Goal: Task Accomplishment & Management: Manage account settings

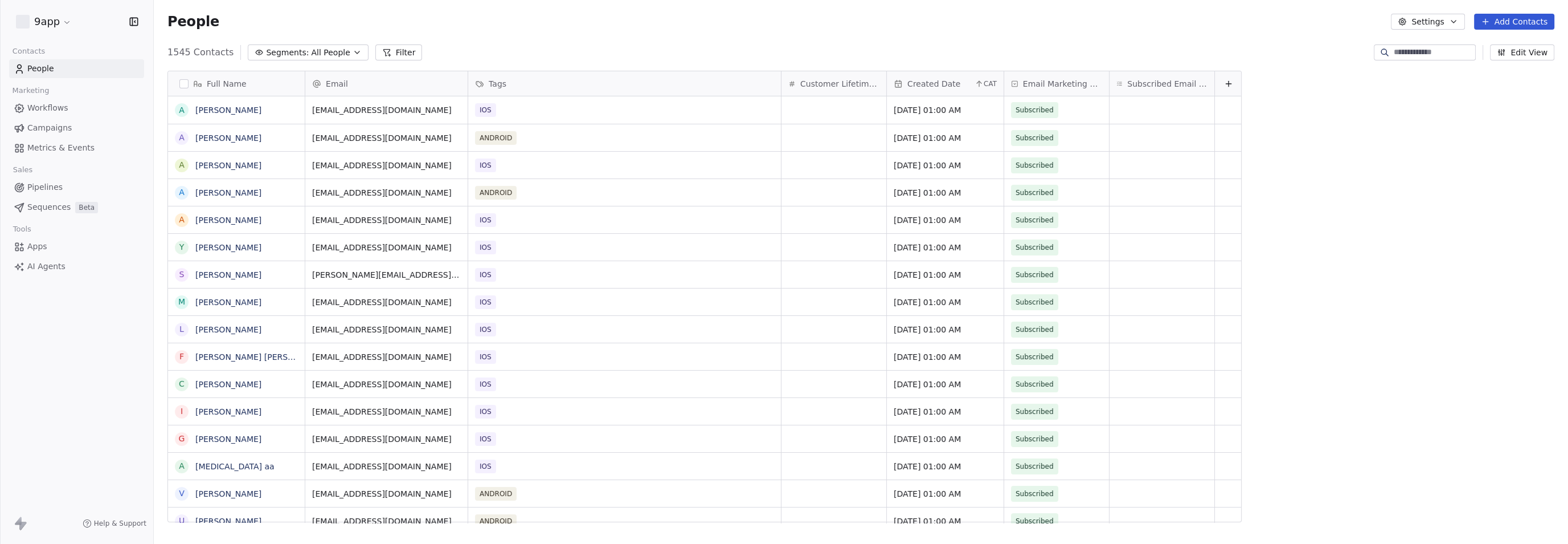
scroll to position [468, 1403]
click at [379, 49] on button "Filter" at bounding box center [399, 52] width 48 height 16
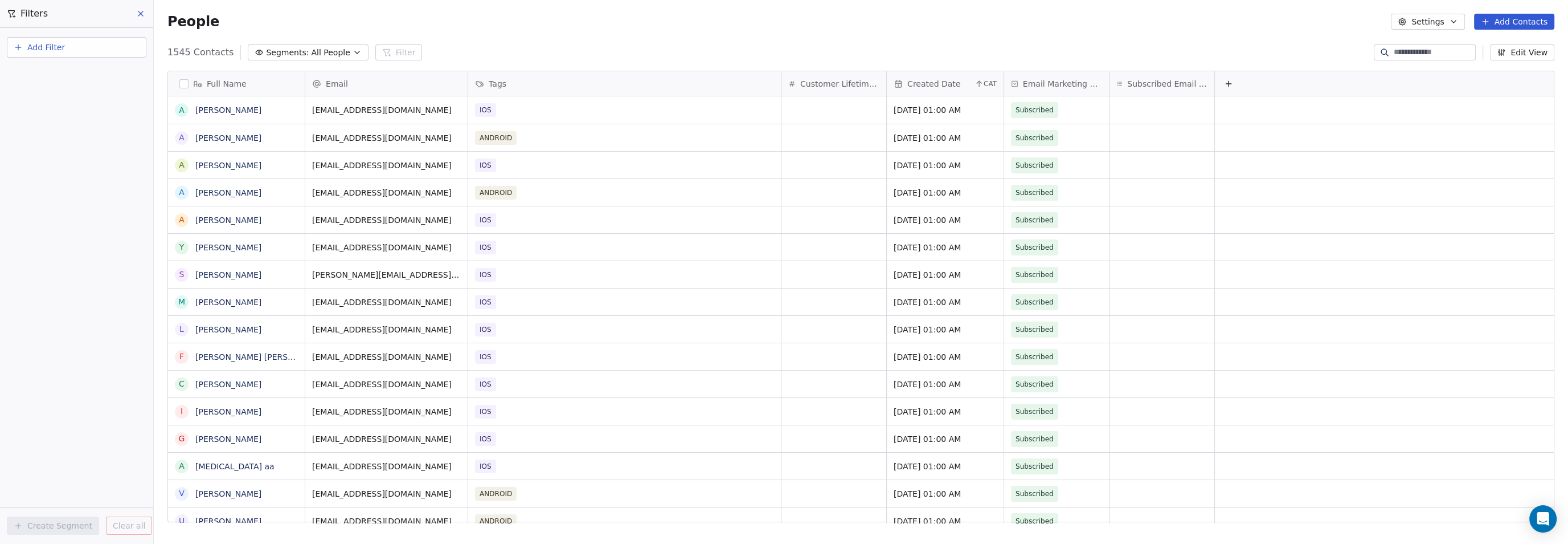
click at [75, 52] on button "Add Filter" at bounding box center [77, 47] width 140 height 20
click at [68, 77] on span "Contact properties" at bounding box center [56, 74] width 74 height 12
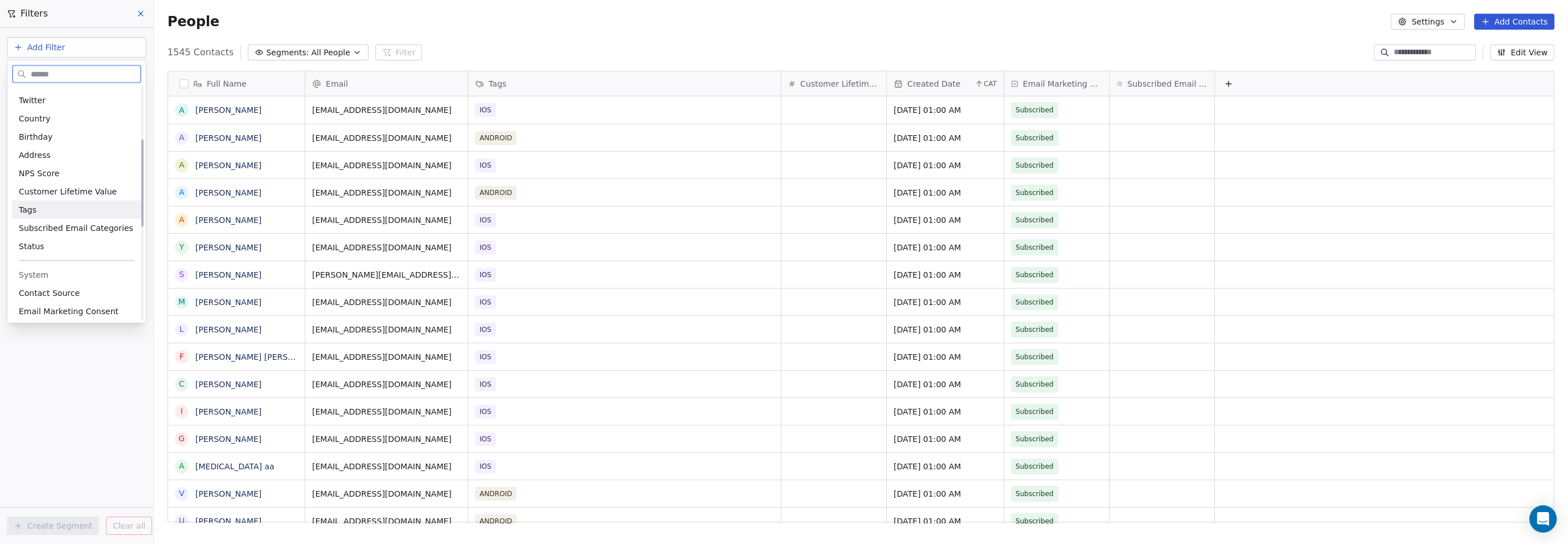
click at [69, 215] on div "Tags" at bounding box center [77, 209] width 129 height 18
click at [46, 268] on div "Where property Tags Includes Select Tags Add filter to this group Add another f…" at bounding box center [77, 286] width 154 height 516
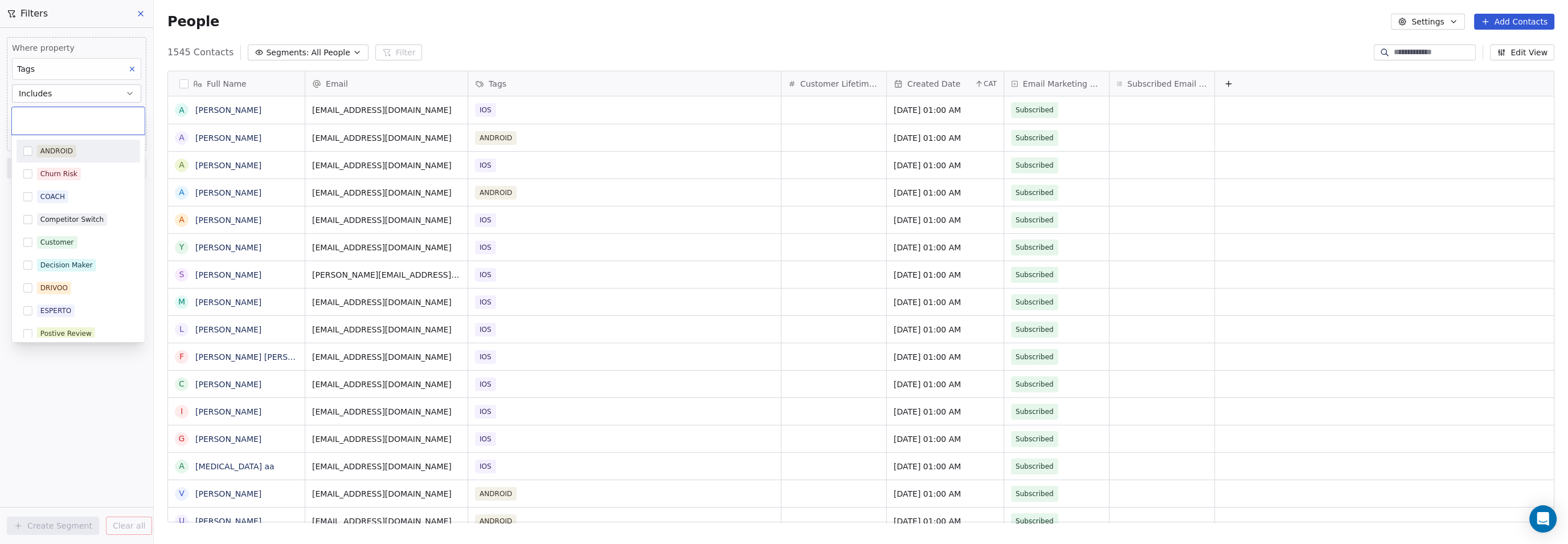
click at [69, 109] on body "9app Contacts People Marketing Workflows Campaigns Metrics & Events Sales Pipel…" at bounding box center [784, 272] width 1568 height 544
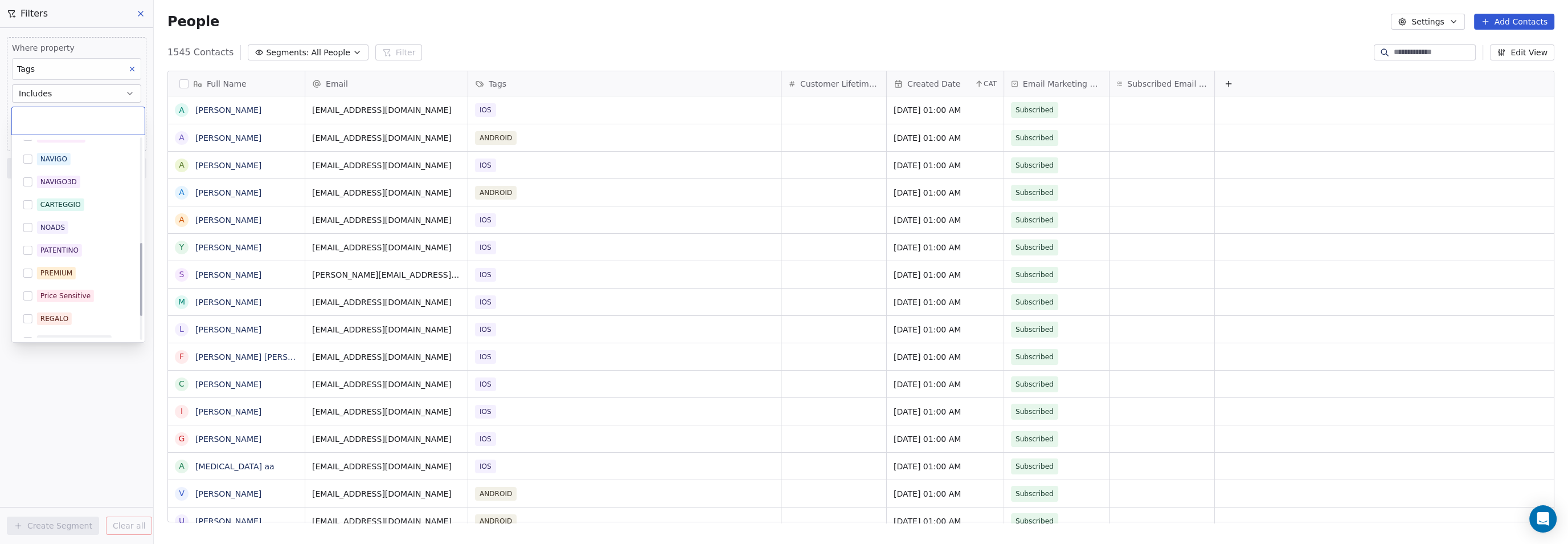
scroll to position [285, 0]
click at [26, 255] on button "Suggestions" at bounding box center [28, 253] width 9 height 9
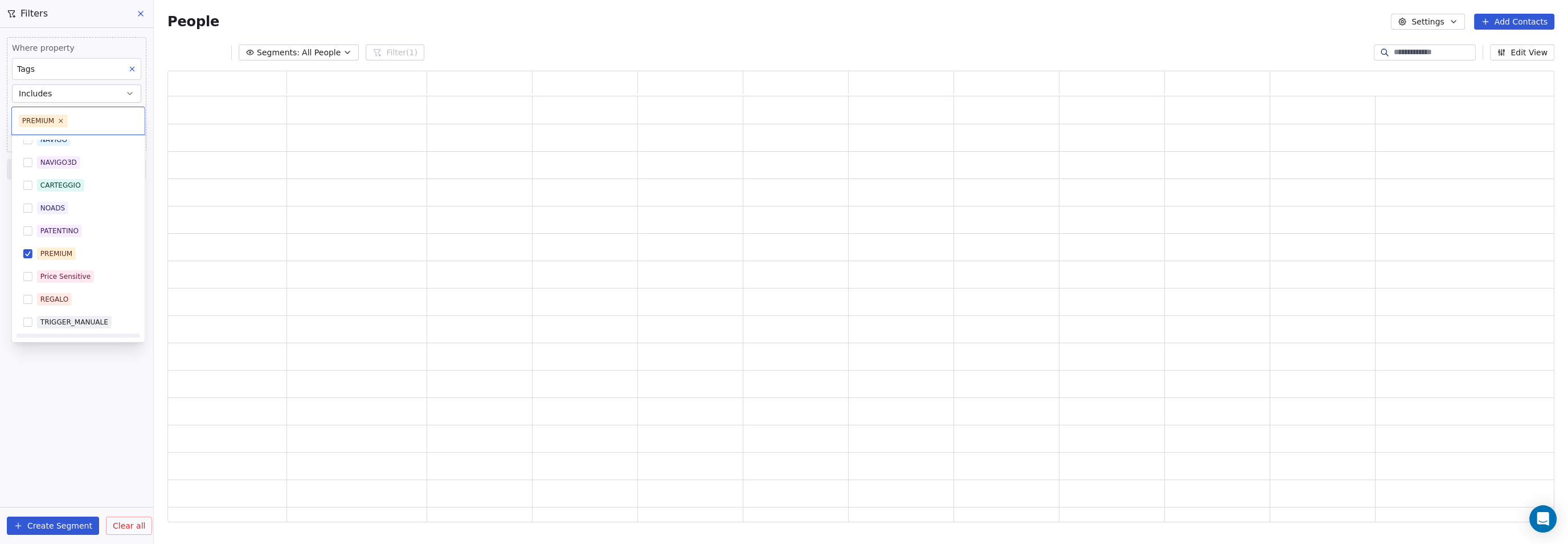
click at [37, 389] on html "9app Contacts People Marketing Workflows Campaigns Metrics & Events Sales Pipel…" at bounding box center [784, 272] width 1568 height 544
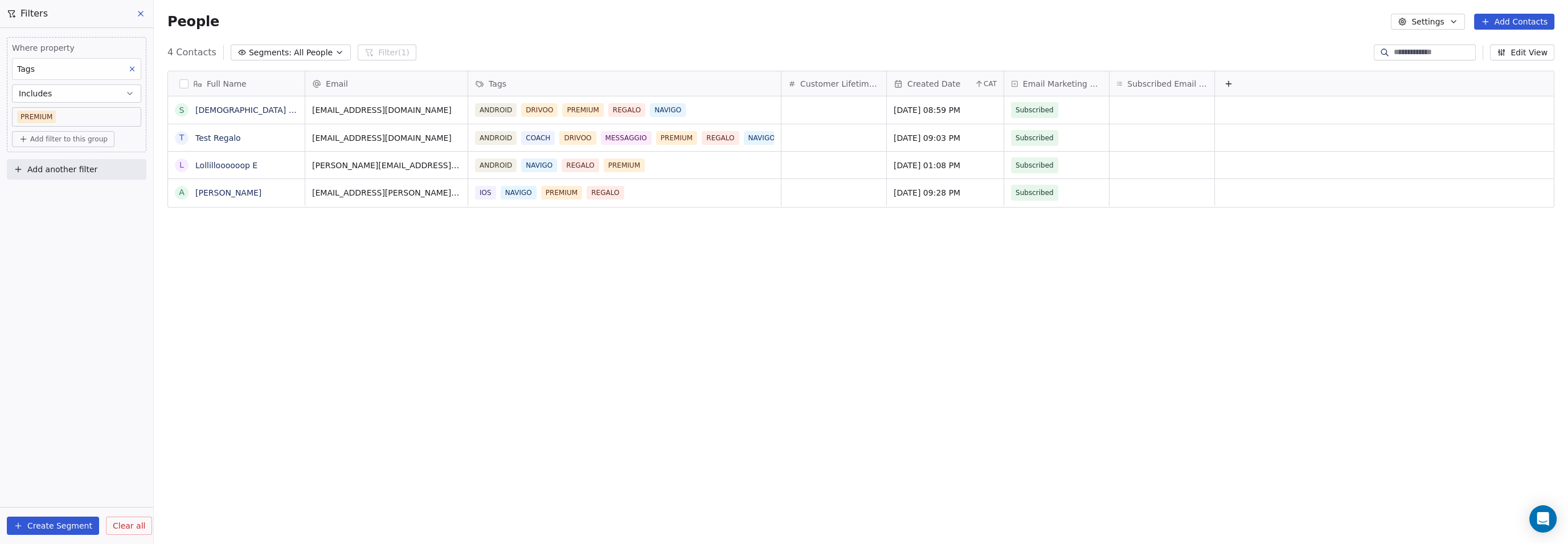
scroll to position [468, 1403]
click at [31, 8] on span "Filters" at bounding box center [34, 14] width 27 height 14
click at [145, 18] on button at bounding box center [141, 13] width 17 height 16
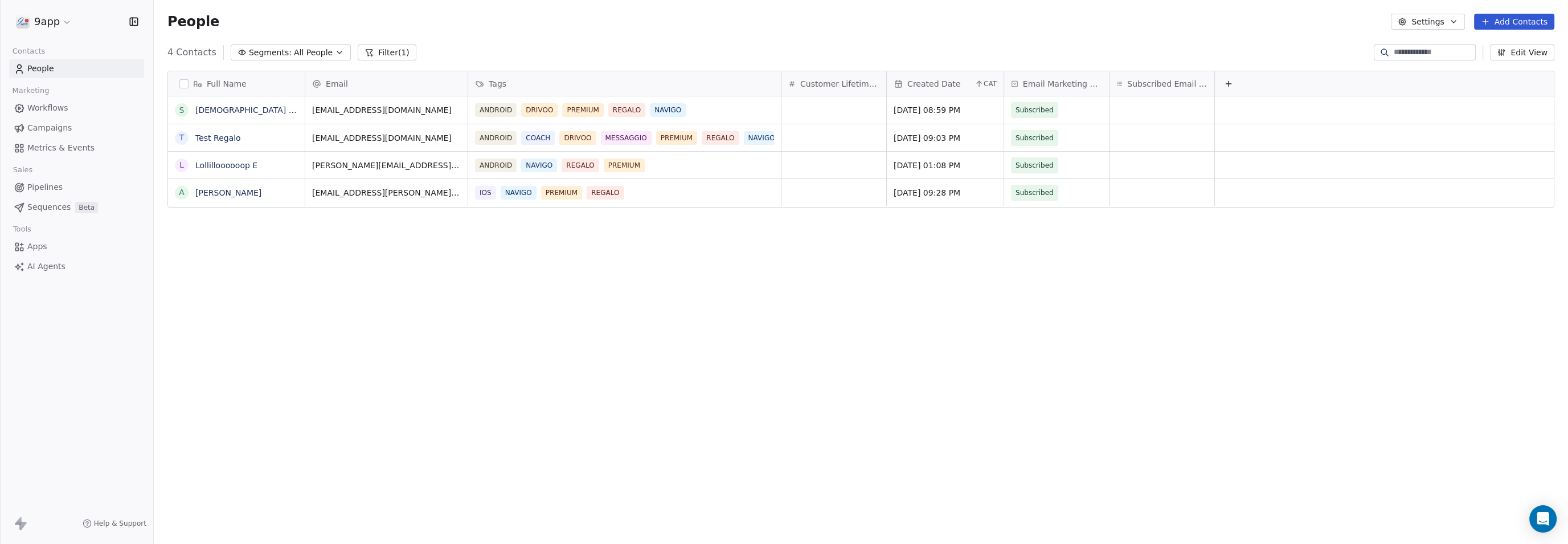
click at [41, 126] on span "Campaigns" at bounding box center [49, 128] width 44 height 12
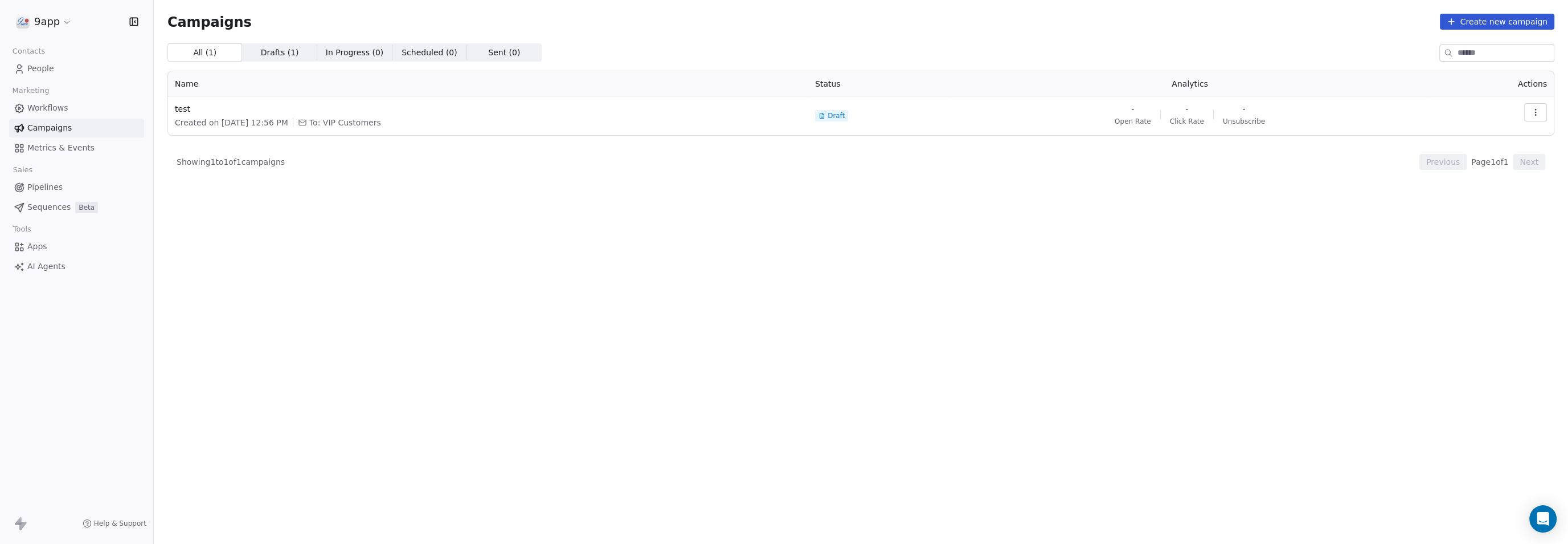
click at [42, 105] on span "Workflows" at bounding box center [48, 108] width 41 height 12
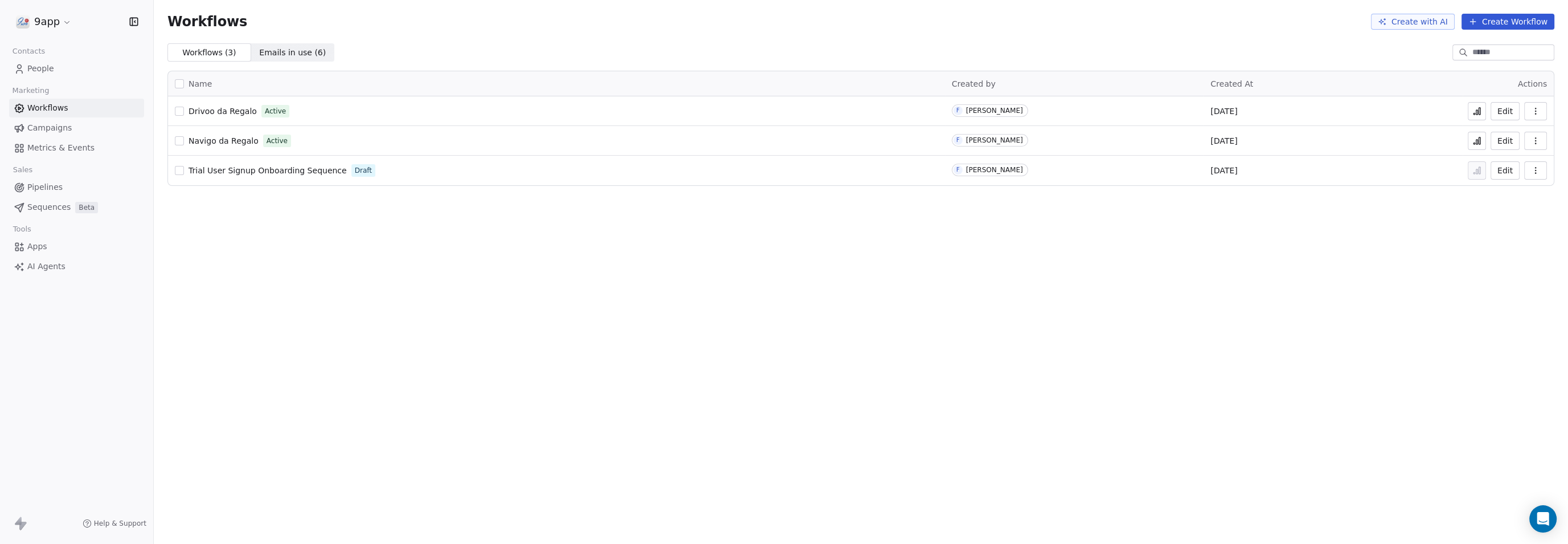
click at [218, 138] on span "Navigo da Regalo" at bounding box center [223, 141] width 70 height 9
click at [1505, 143] on button "Edit" at bounding box center [1505, 140] width 29 height 18
click at [287, 48] on span "Emails in use ( 6 )" at bounding box center [292, 53] width 67 height 12
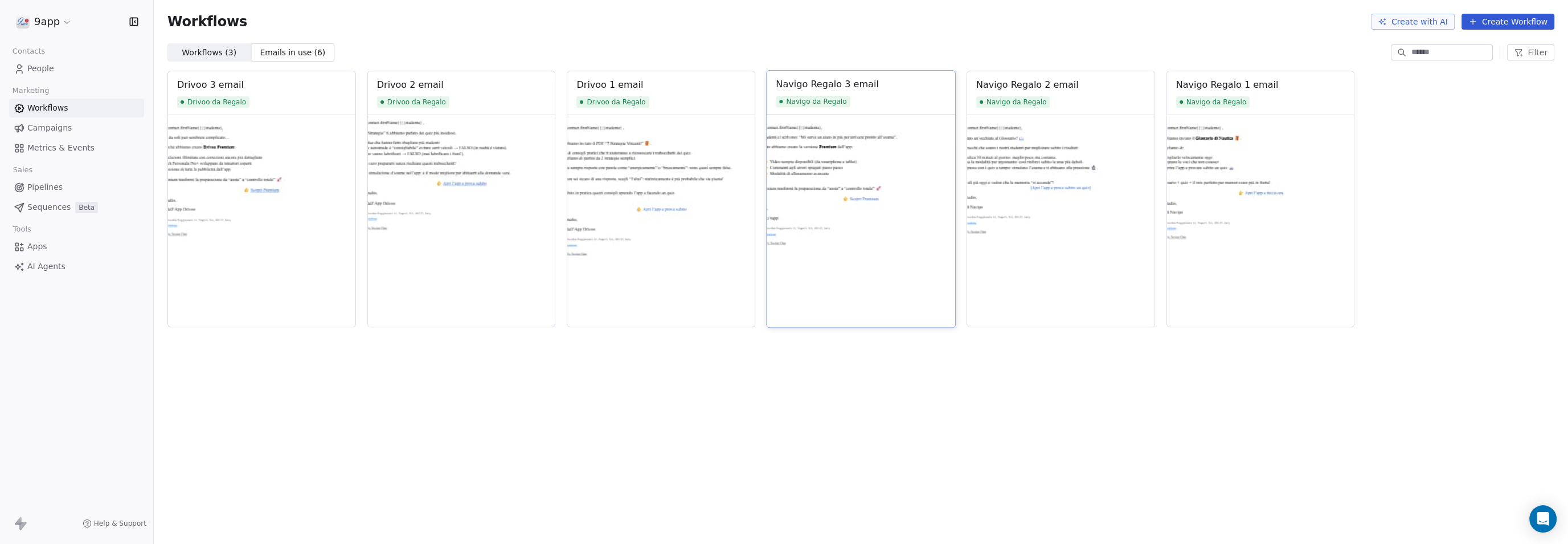
click at [828, 148] on img at bounding box center [861, 220] width 188 height 213
click at [816, 143] on img at bounding box center [861, 220] width 188 height 213
click at [804, 198] on img at bounding box center [861, 220] width 188 height 213
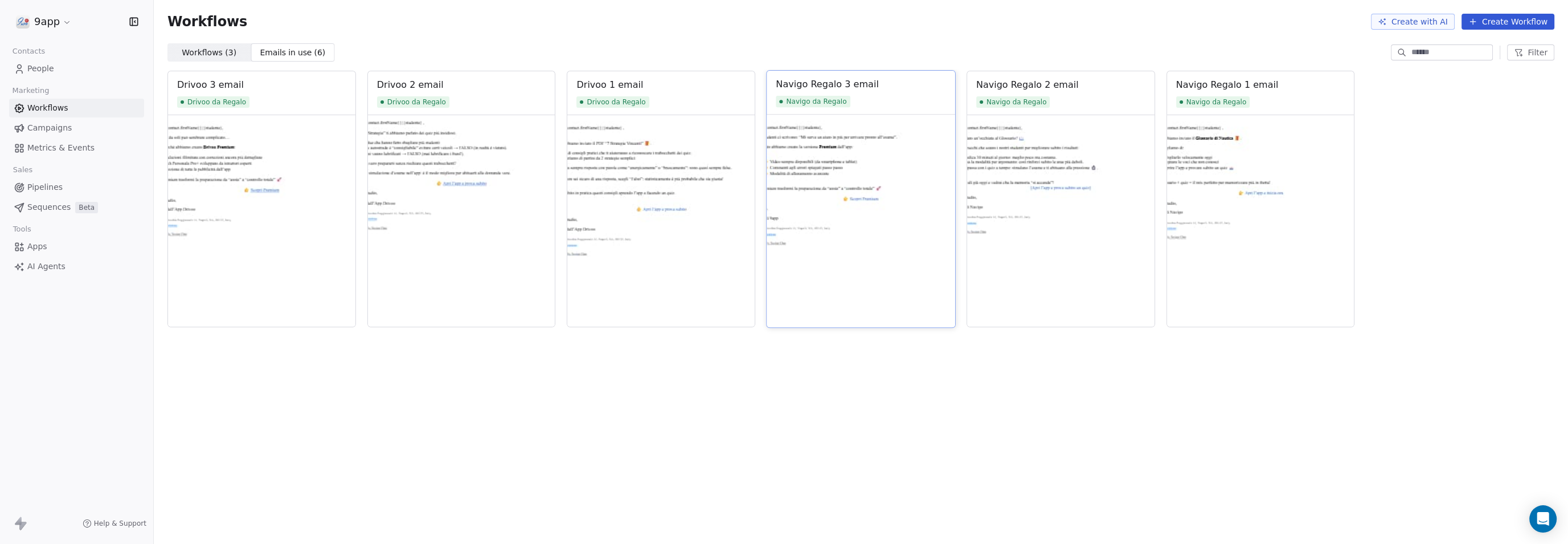
click at [776, 243] on img at bounding box center [861, 220] width 188 height 213
click at [807, 91] on div "Navigo Regalo 3 email Navigo da Regalo" at bounding box center [861, 92] width 188 height 43
click at [260, 53] on span "Emails in use ( 6 )" at bounding box center [292, 53] width 67 height 12
click at [200, 53] on span "Workflows ( 3 )" at bounding box center [209, 53] width 55 height 12
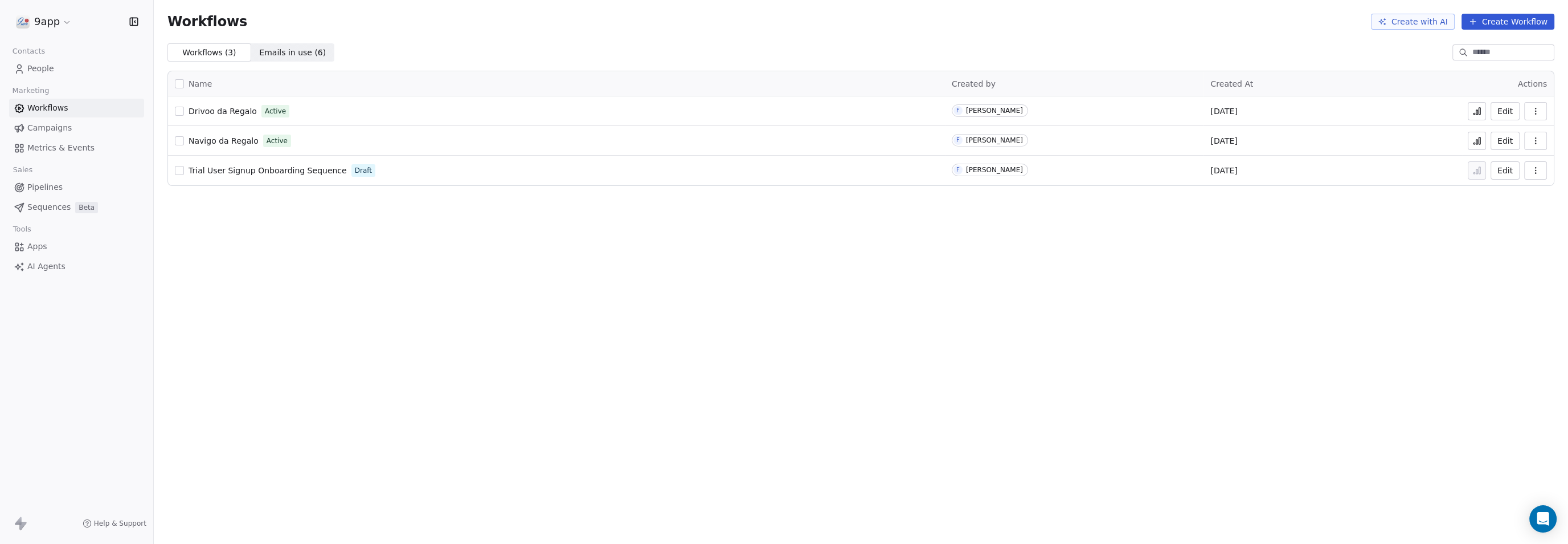
click at [273, 50] on span "Emails in use ( 6 )" at bounding box center [292, 53] width 67 height 12
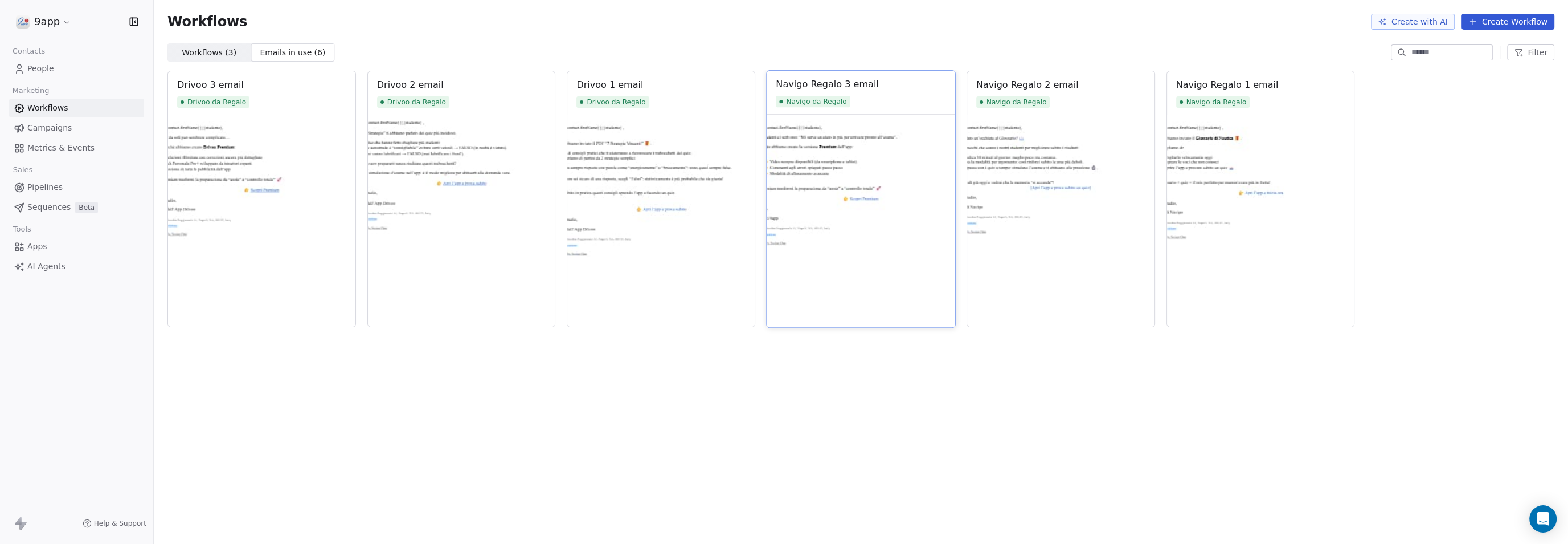
click at [792, 225] on img at bounding box center [861, 220] width 188 height 213
click at [41, 106] on span "Workflows" at bounding box center [48, 108] width 41 height 12
click at [41, 125] on span "Campaigns" at bounding box center [49, 128] width 44 height 12
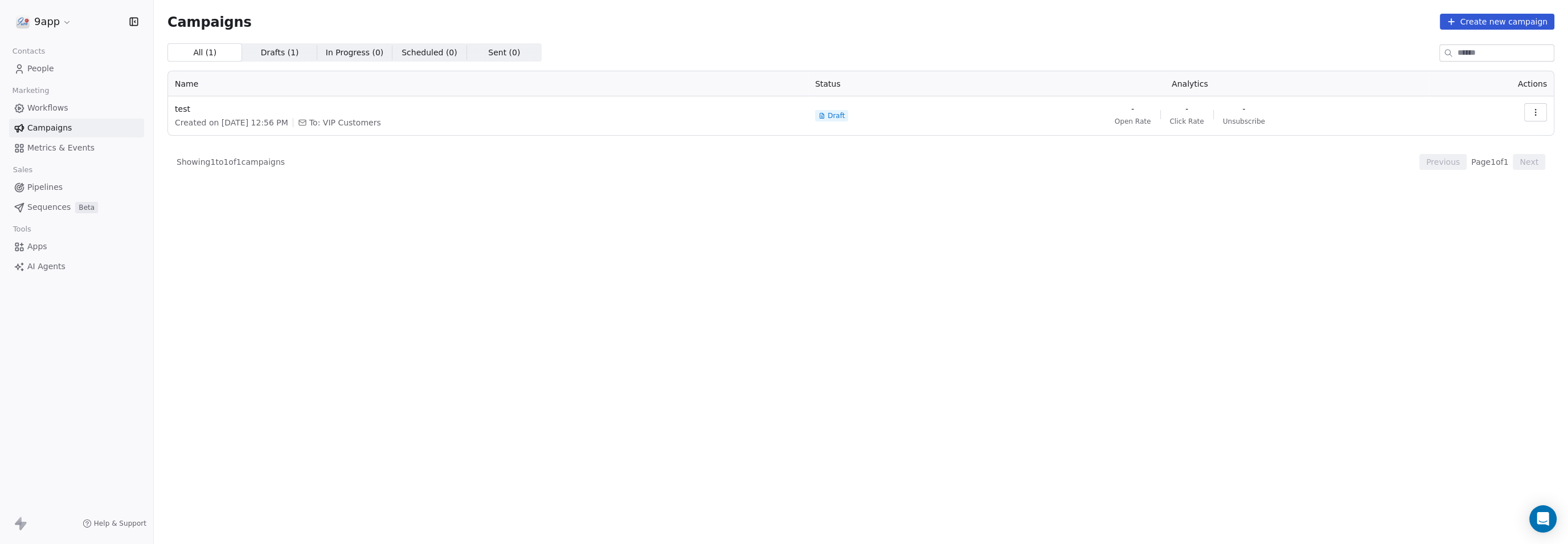
click at [42, 107] on span "Workflows" at bounding box center [48, 108] width 41 height 12
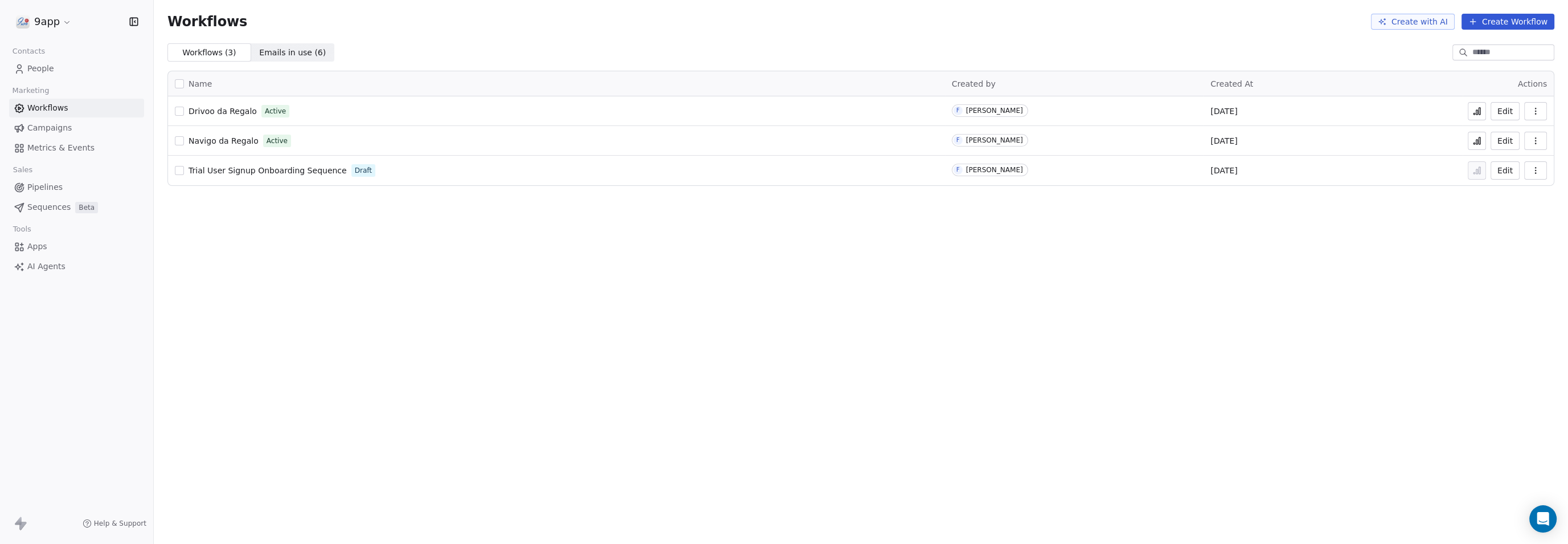
click at [180, 142] on button "button" at bounding box center [180, 141] width 9 height 9
click at [1508, 142] on button "Edit" at bounding box center [1505, 140] width 29 height 18
click at [282, 47] on span "Emails in use ( 6 )" at bounding box center [292, 53] width 67 height 12
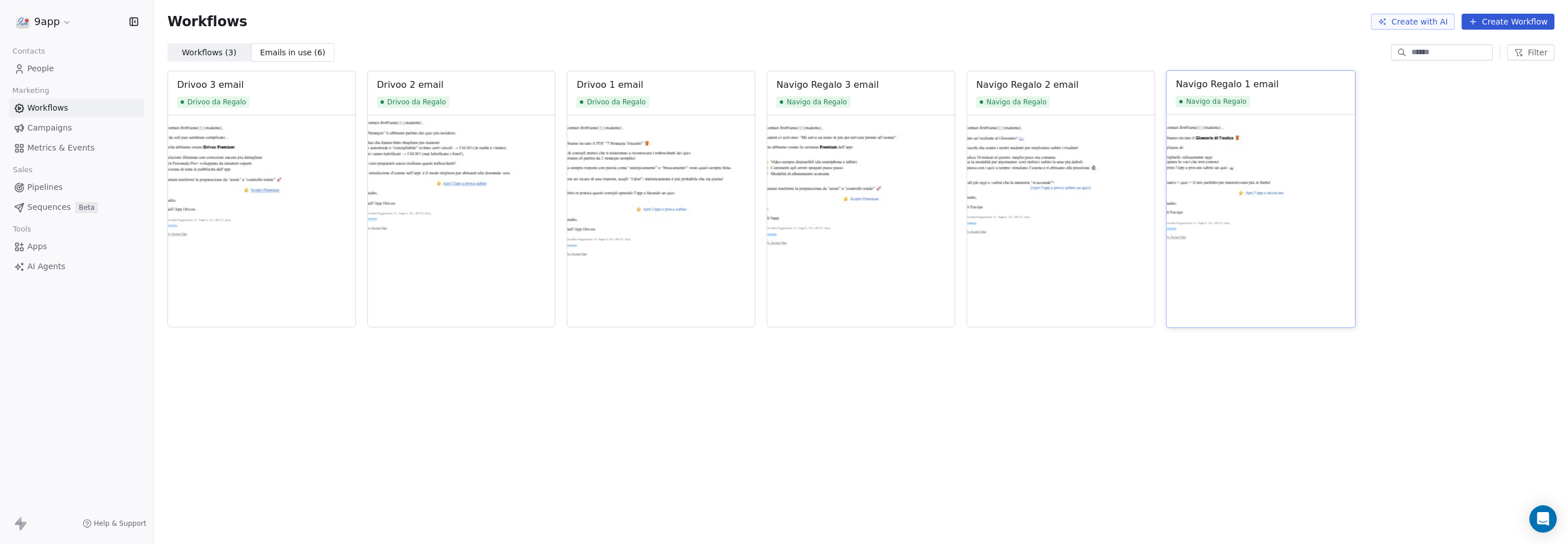
click at [1184, 176] on img at bounding box center [1260, 220] width 188 height 213
click at [1218, 102] on span "Navigo da Regalo" at bounding box center [1212, 102] width 74 height 11
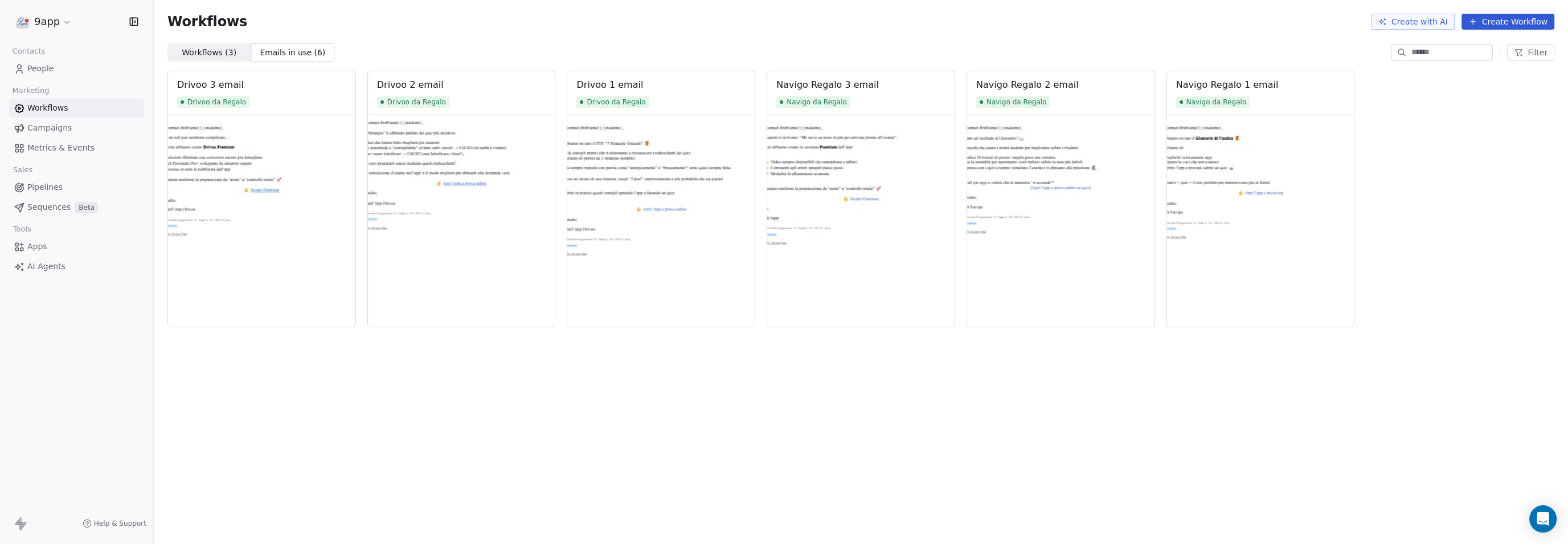
drag, startPoint x: 1248, startPoint y: 164, endPoint x: 1404, endPoint y: 397, distance: 280.4
click at [1404, 397] on div "Drivoo 3 email Drivoo da Regalo Drivoo 2 email Drivoo da Regalo Drivoo 1 email …" at bounding box center [860, 307] width 1414 height 474
click at [1343, 211] on img at bounding box center [1260, 220] width 188 height 213
click at [1307, 210] on img at bounding box center [1260, 220] width 188 height 213
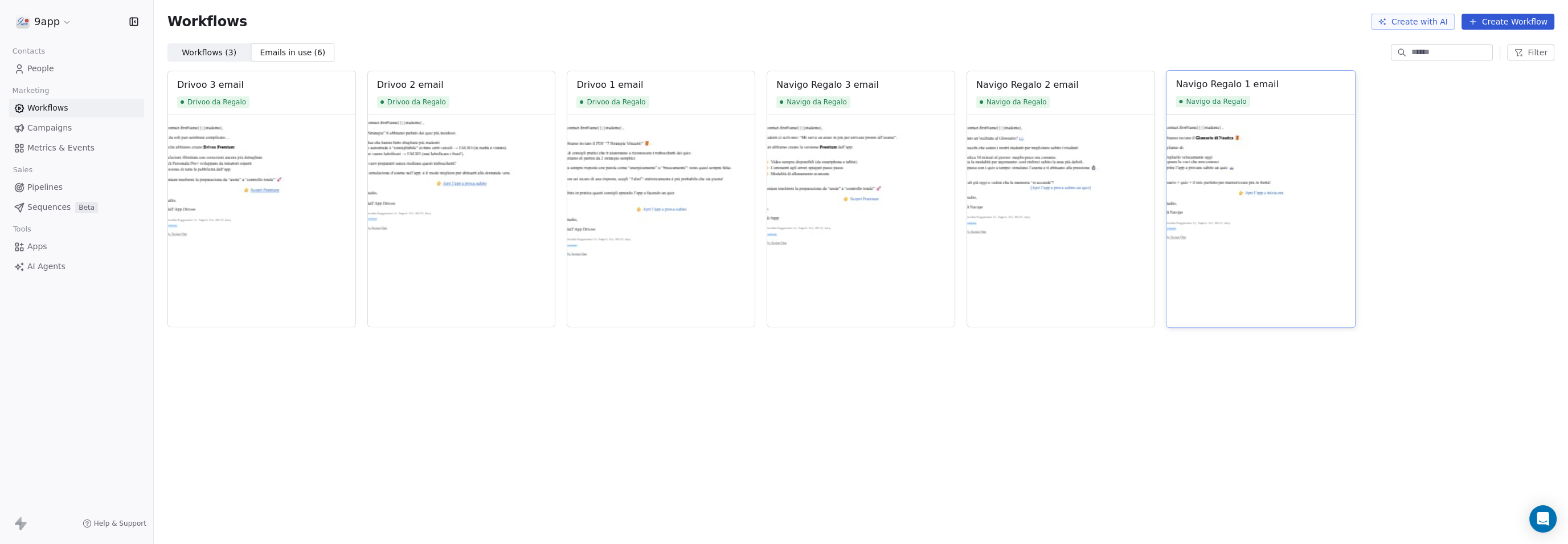
click at [1307, 210] on img at bounding box center [1260, 220] width 188 height 213
drag, startPoint x: 1279, startPoint y: 217, endPoint x: 1231, endPoint y: 342, distance: 133.9
click at [1231, 342] on div "Drivoo 3 email Drivoo da Regalo Drivoo 2 email Drivoo da Regalo Drivoo 1 email …" at bounding box center [860, 307] width 1414 height 474
click at [1221, 257] on img at bounding box center [1260, 220] width 188 height 213
click at [52, 129] on span "Campaigns" at bounding box center [49, 128] width 44 height 12
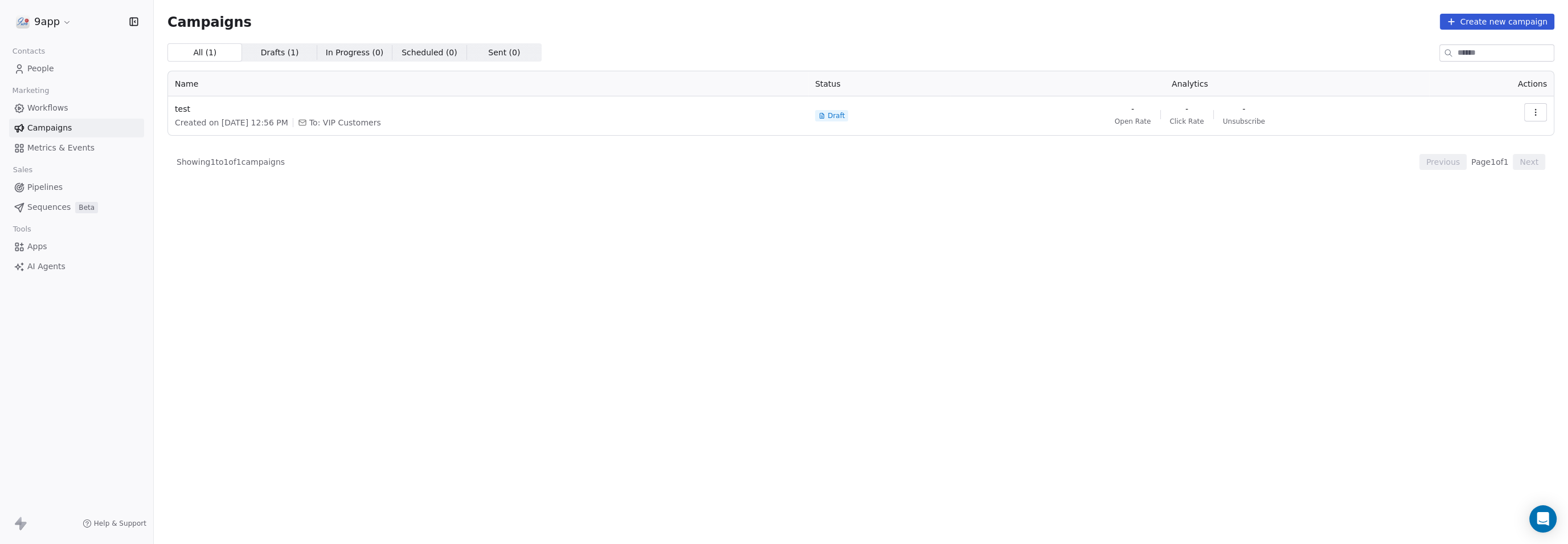
click at [44, 148] on span "Metrics & Events" at bounding box center [61, 148] width 67 height 12
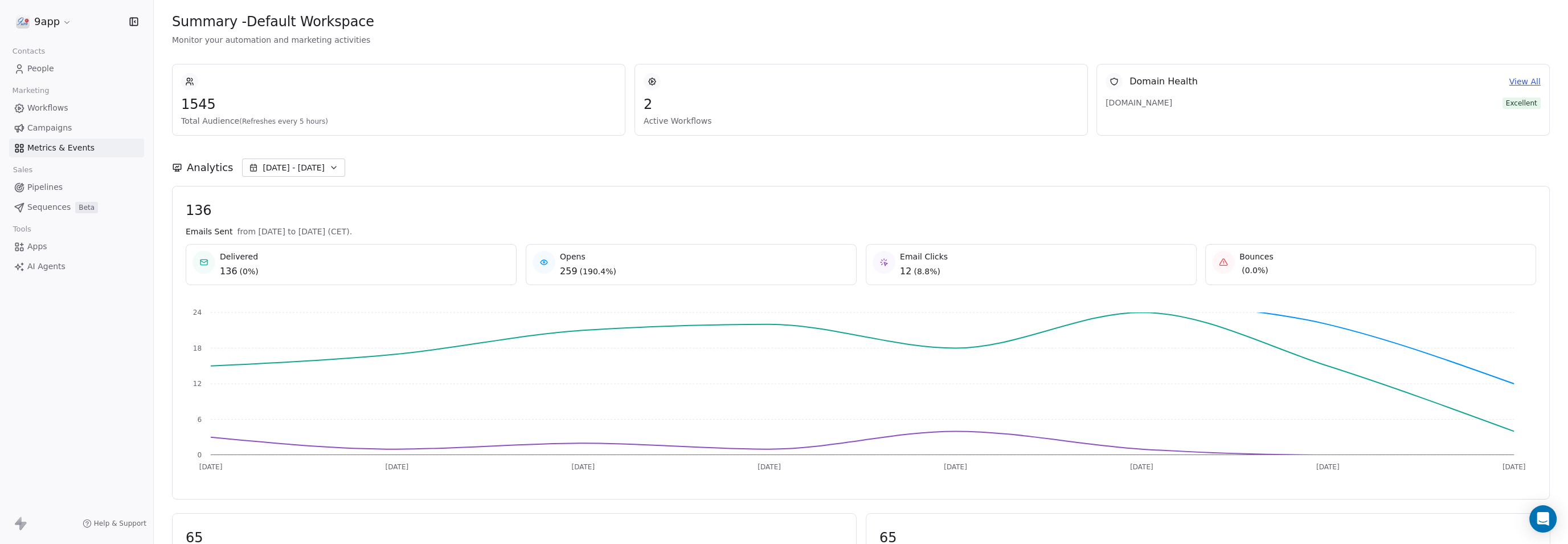
click at [41, 129] on span "Campaigns" at bounding box center [49, 128] width 44 height 12
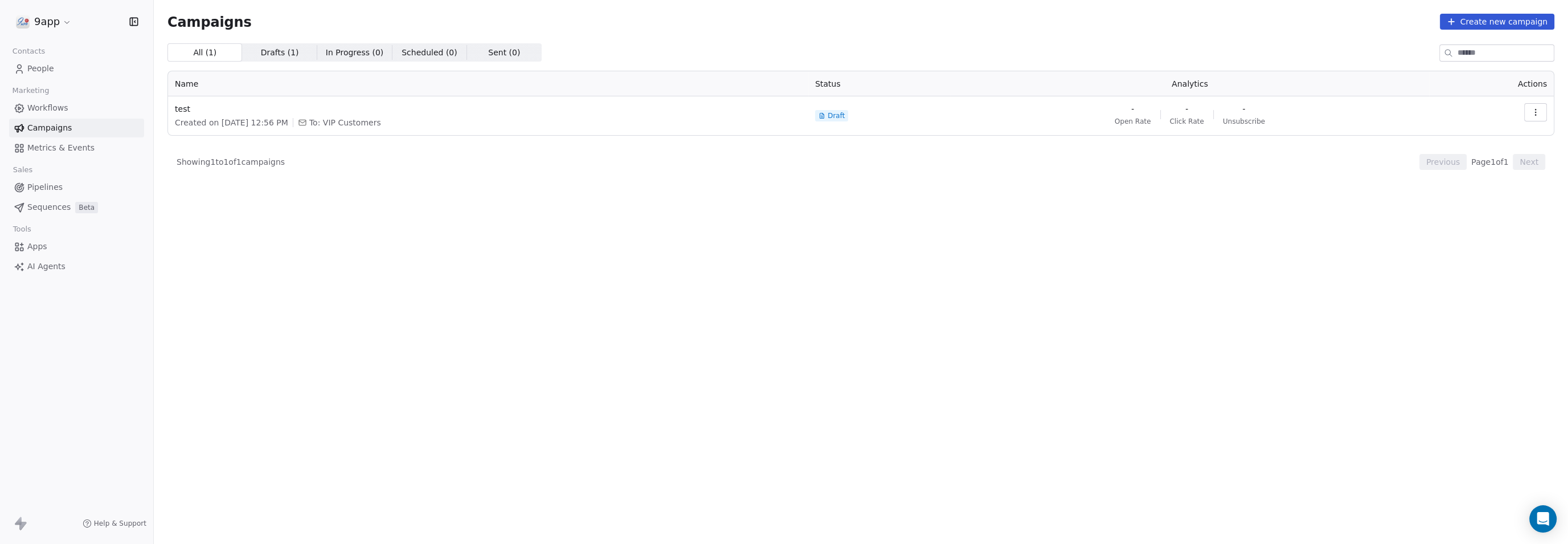
click at [42, 107] on span "Workflows" at bounding box center [48, 108] width 41 height 12
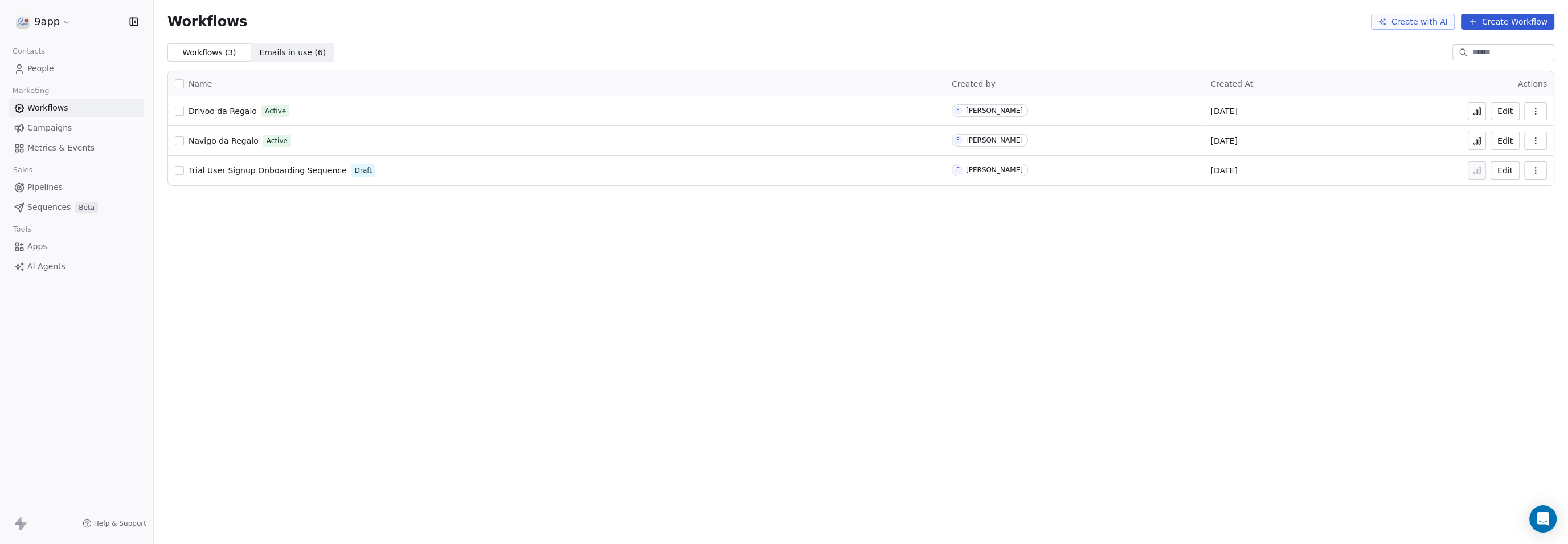
click at [274, 51] on span "Emails in use ( 6 )" at bounding box center [292, 53] width 67 height 12
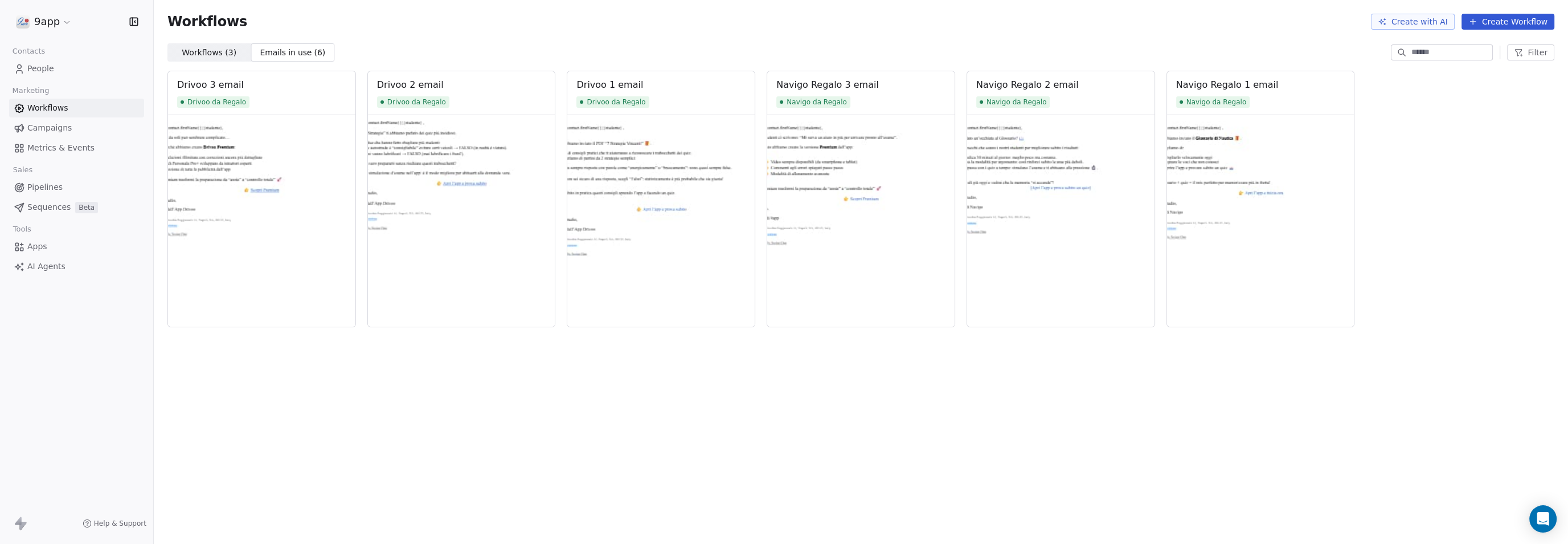
click at [48, 125] on span "Campaigns" at bounding box center [49, 128] width 44 height 12
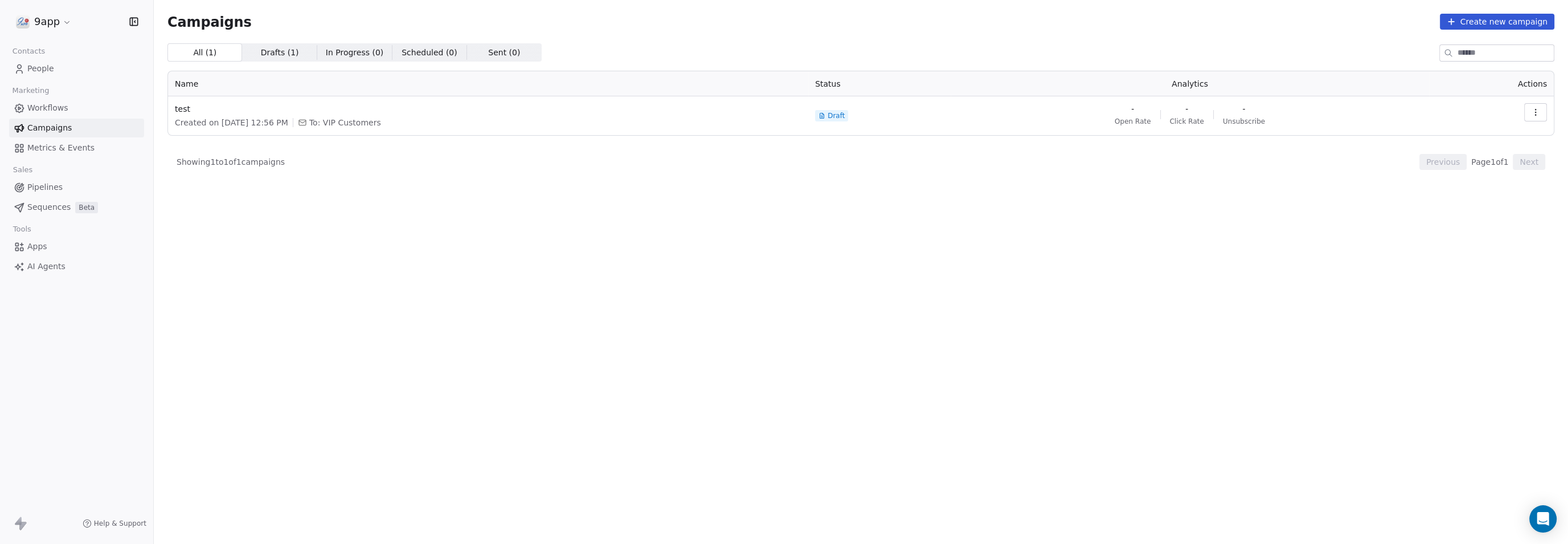
click at [42, 109] on span "Workflows" at bounding box center [48, 108] width 41 height 12
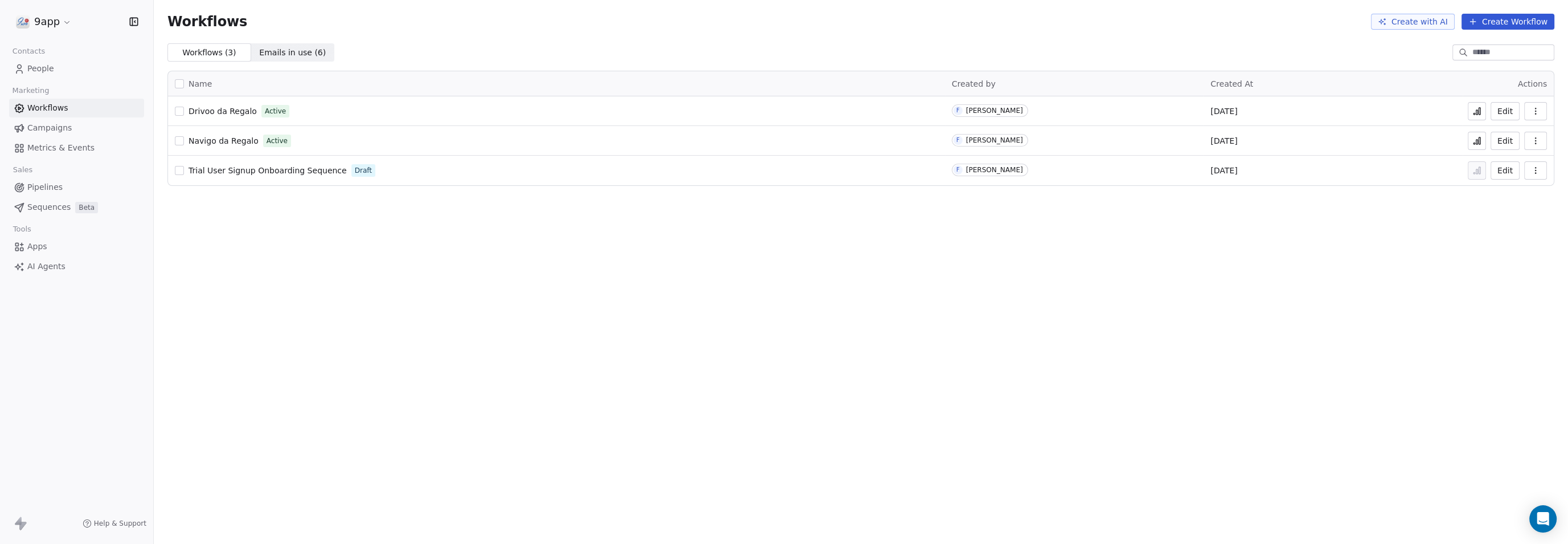
click at [42, 127] on span "Campaigns" at bounding box center [49, 128] width 44 height 12
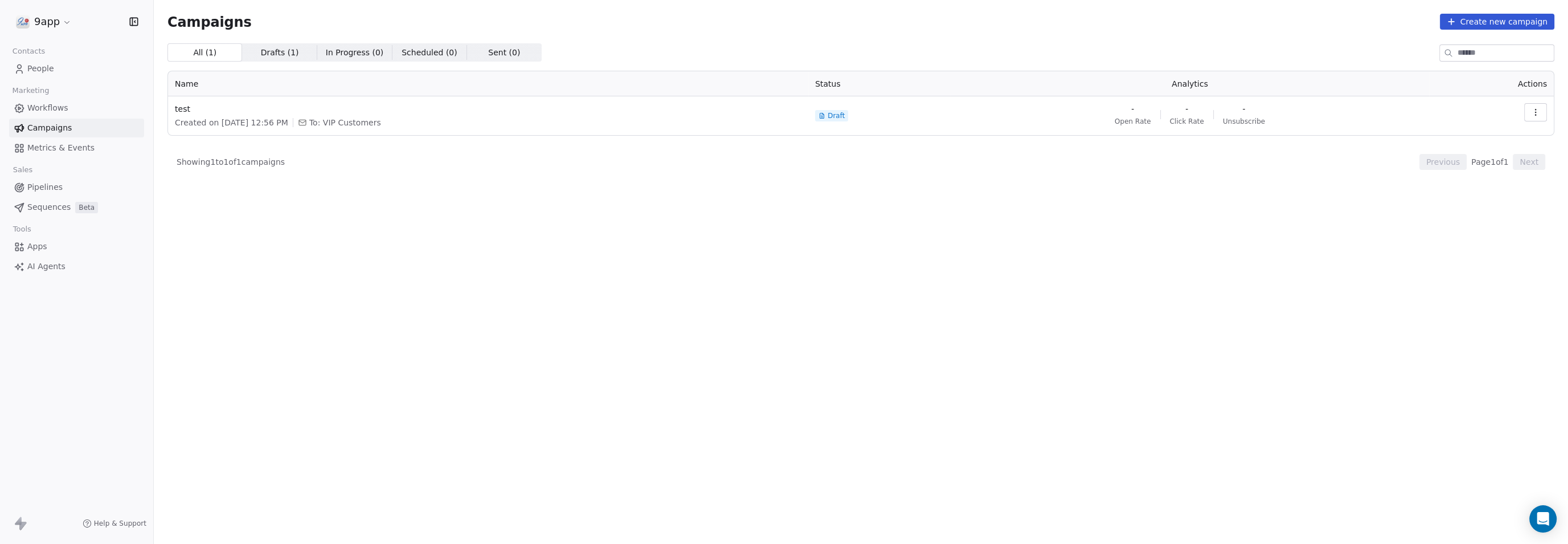
click at [45, 107] on span "Workflows" at bounding box center [48, 108] width 41 height 12
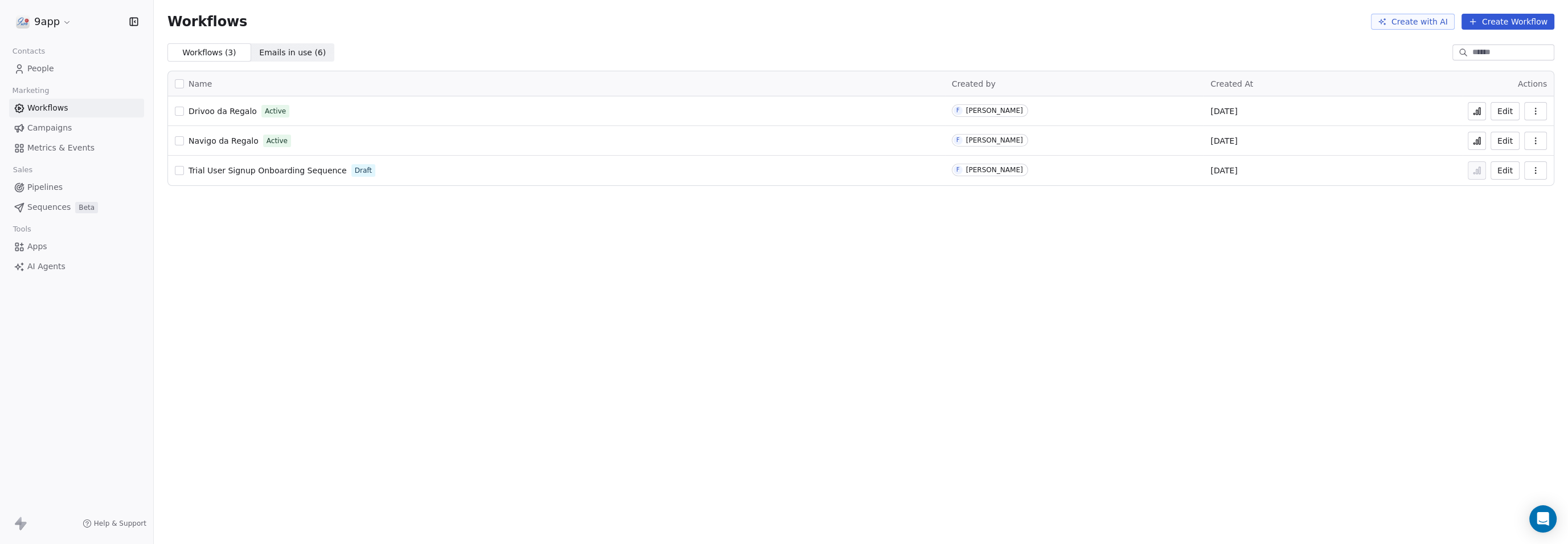
click at [1503, 139] on button "Edit" at bounding box center [1505, 140] width 29 height 18
click at [1503, 140] on button "Edit" at bounding box center [1505, 140] width 29 height 18
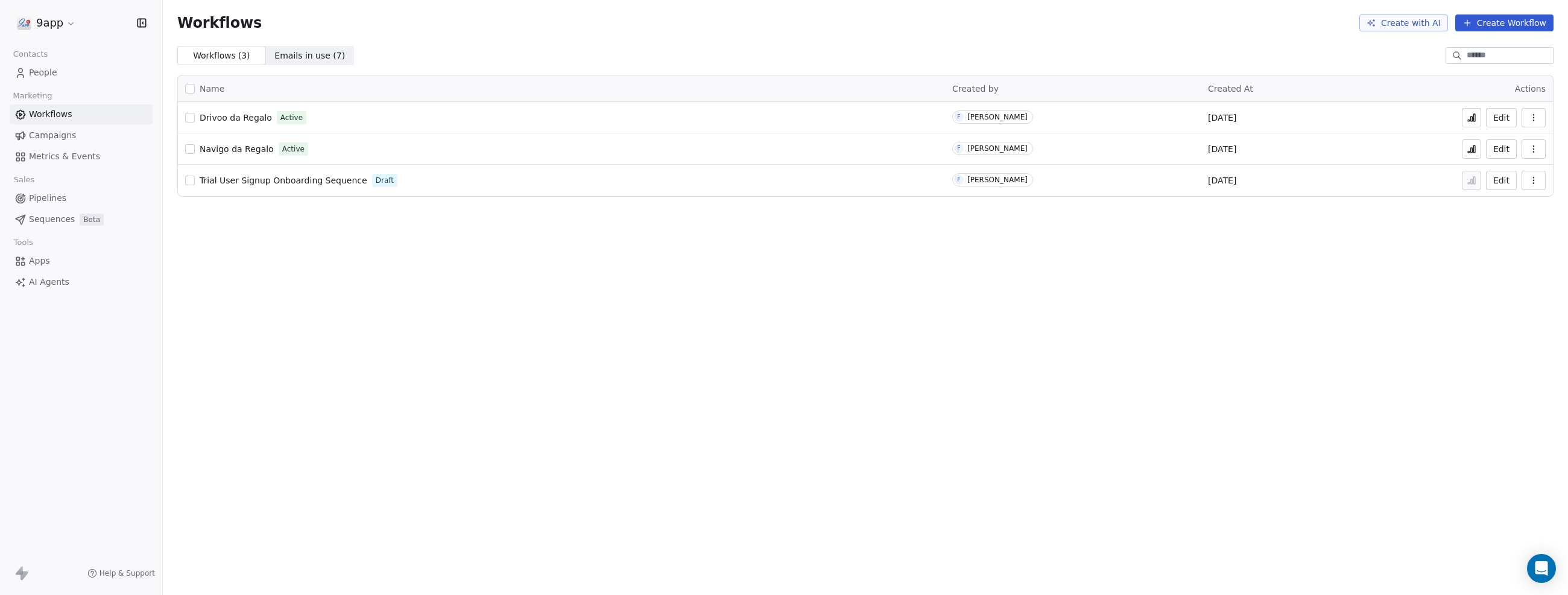
click at [1506, 118] on button "Edit" at bounding box center [1501, 118] width 31 height 19
click at [1500, 150] on button "Edit" at bounding box center [1501, 149] width 31 height 19
click at [1471, 118] on icon at bounding box center [1472, 118] width 9 height 9
click at [1473, 151] on icon at bounding box center [1472, 150] width 2 height 5
click at [192, 182] on button "button" at bounding box center [190, 180] width 9 height 9
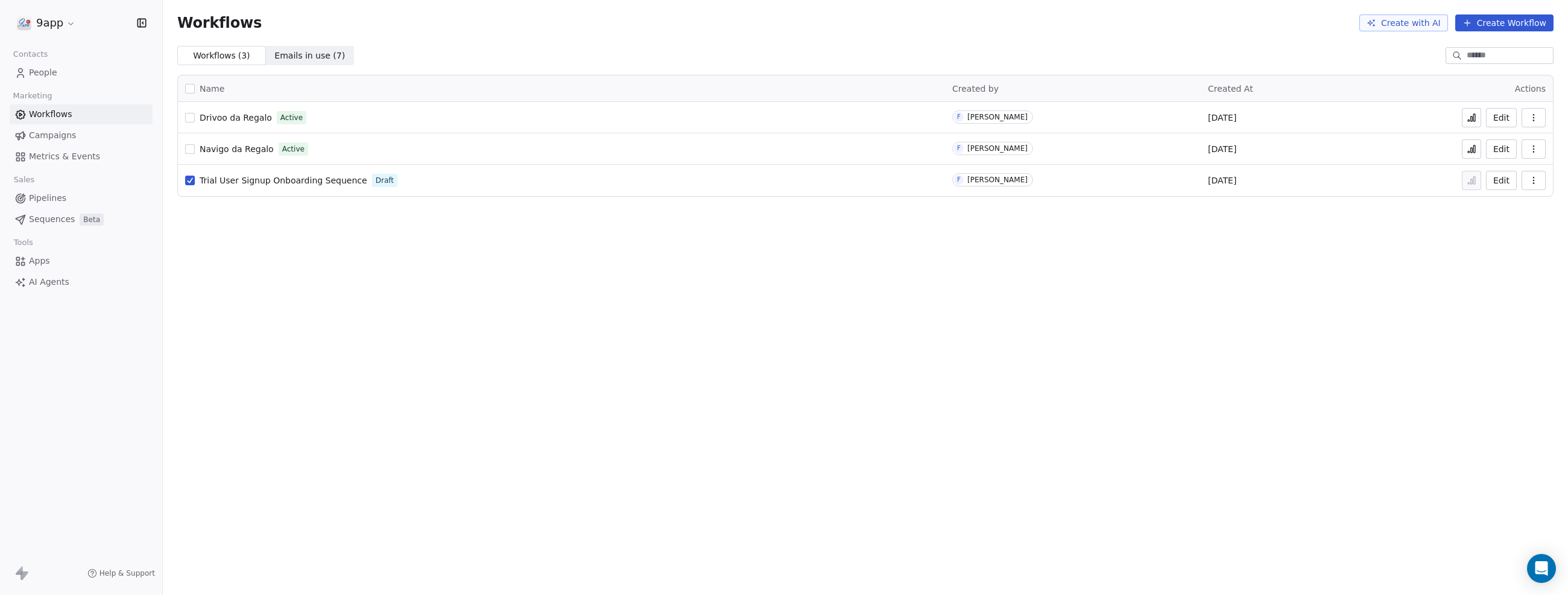
click at [1535, 180] on icon "button" at bounding box center [1534, 180] width 9 height 9
click at [1498, 268] on span "Delete" at bounding box center [1497, 268] width 28 height 12
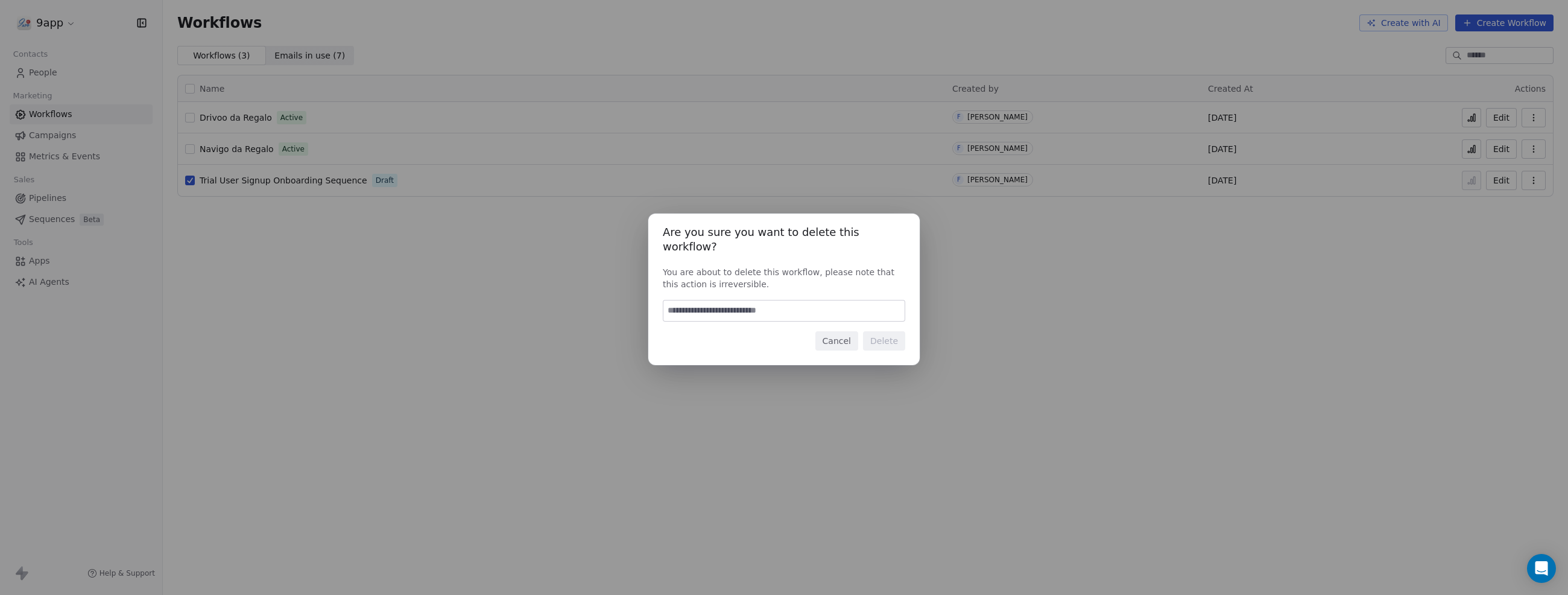
click at [809, 301] on input at bounding box center [784, 311] width 241 height 21
type input "******"
click at [889, 334] on button "Delete" at bounding box center [884, 341] width 42 height 19
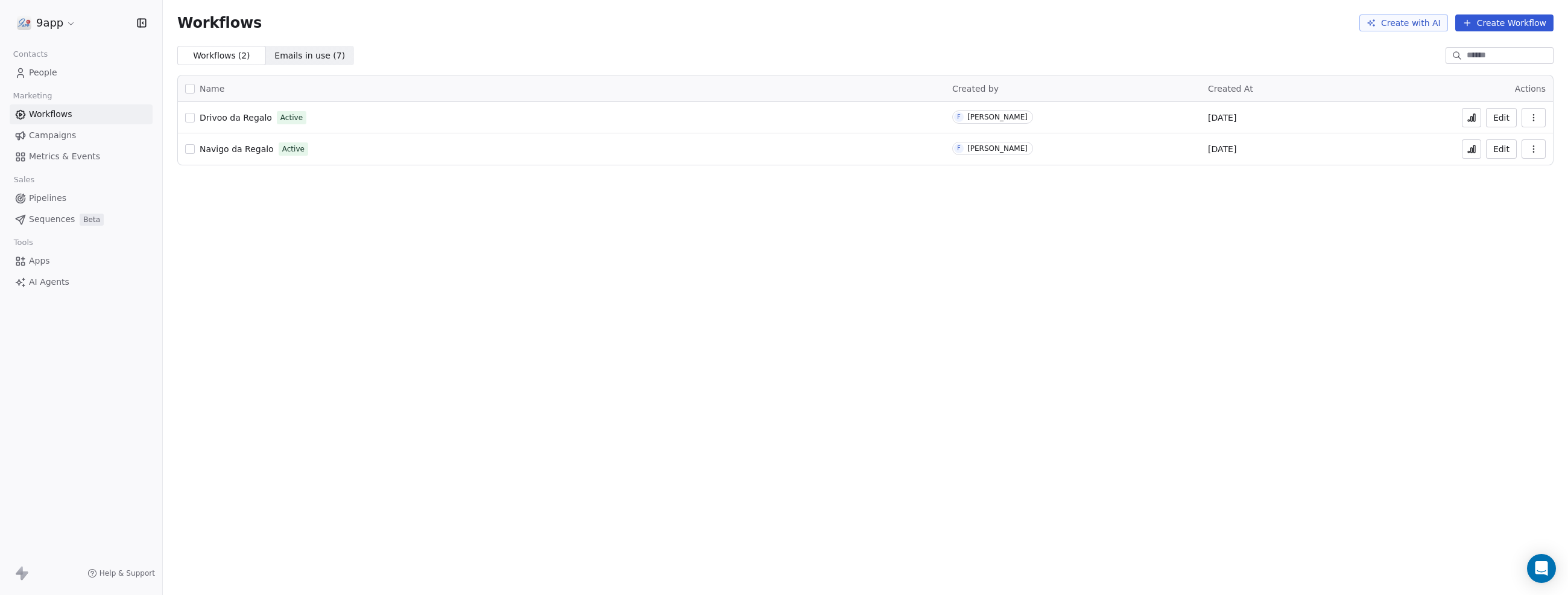
click at [1503, 153] on button "Edit" at bounding box center [1501, 149] width 31 height 19
click at [1501, 147] on button "Edit" at bounding box center [1501, 149] width 31 height 19
click at [1508, 149] on button "Edit" at bounding box center [1501, 149] width 31 height 19
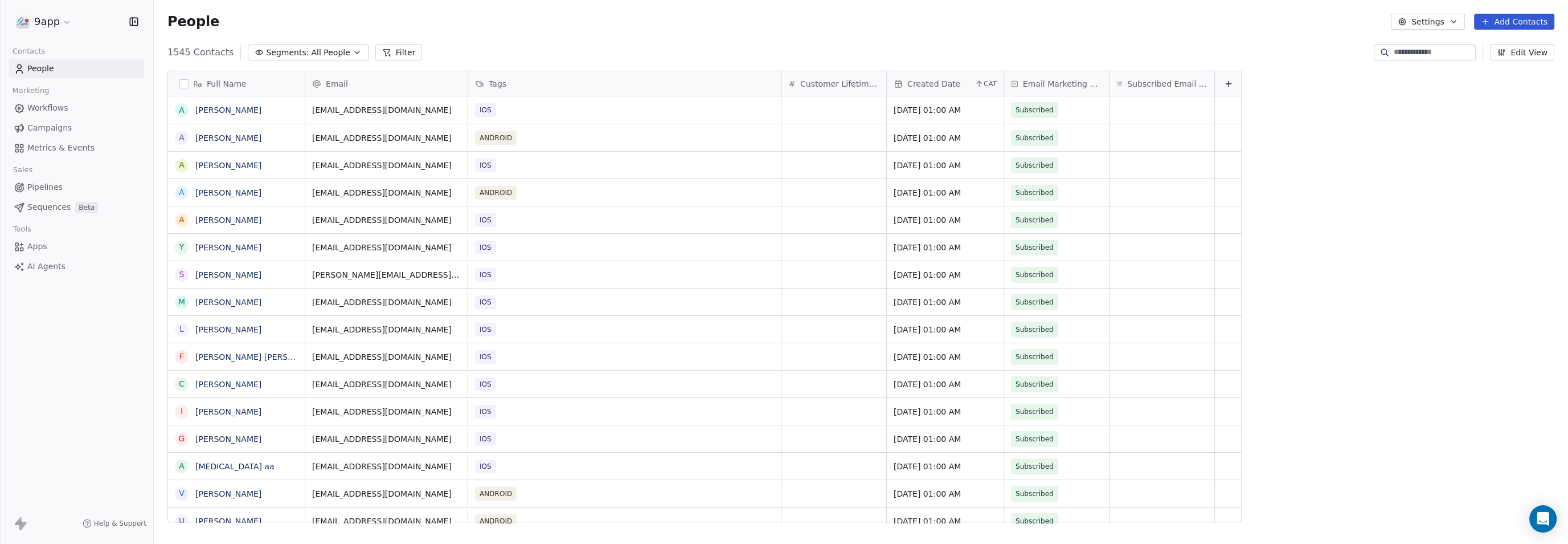
scroll to position [468, 1403]
click at [1414, 48] on input at bounding box center [1434, 53] width 80 height 11
type input "**********"
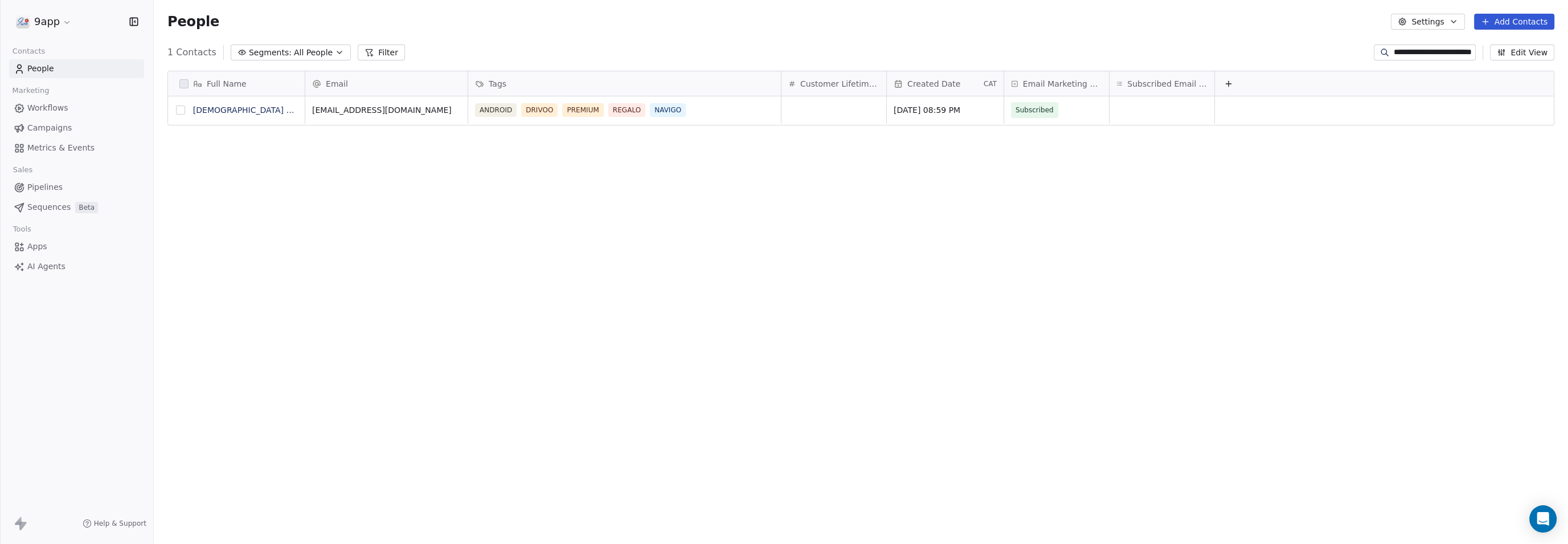
click at [179, 109] on button "grid" at bounding box center [180, 110] width 9 height 9
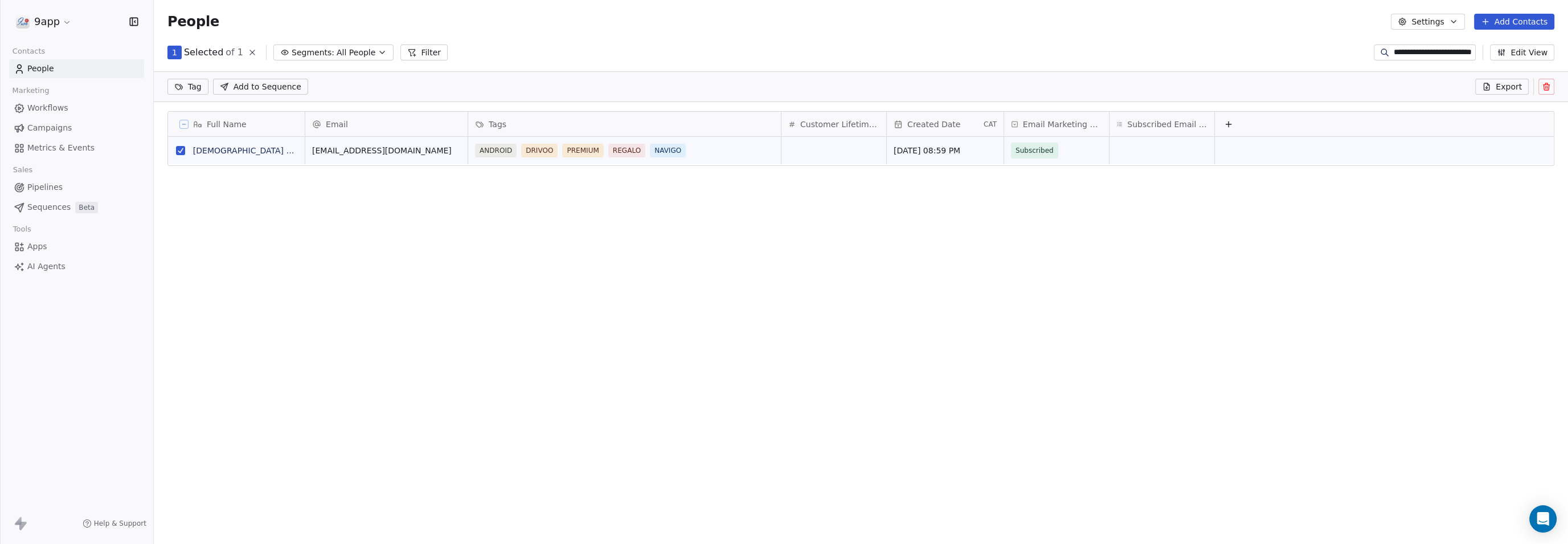
click at [1541, 87] on button at bounding box center [1546, 86] width 16 height 16
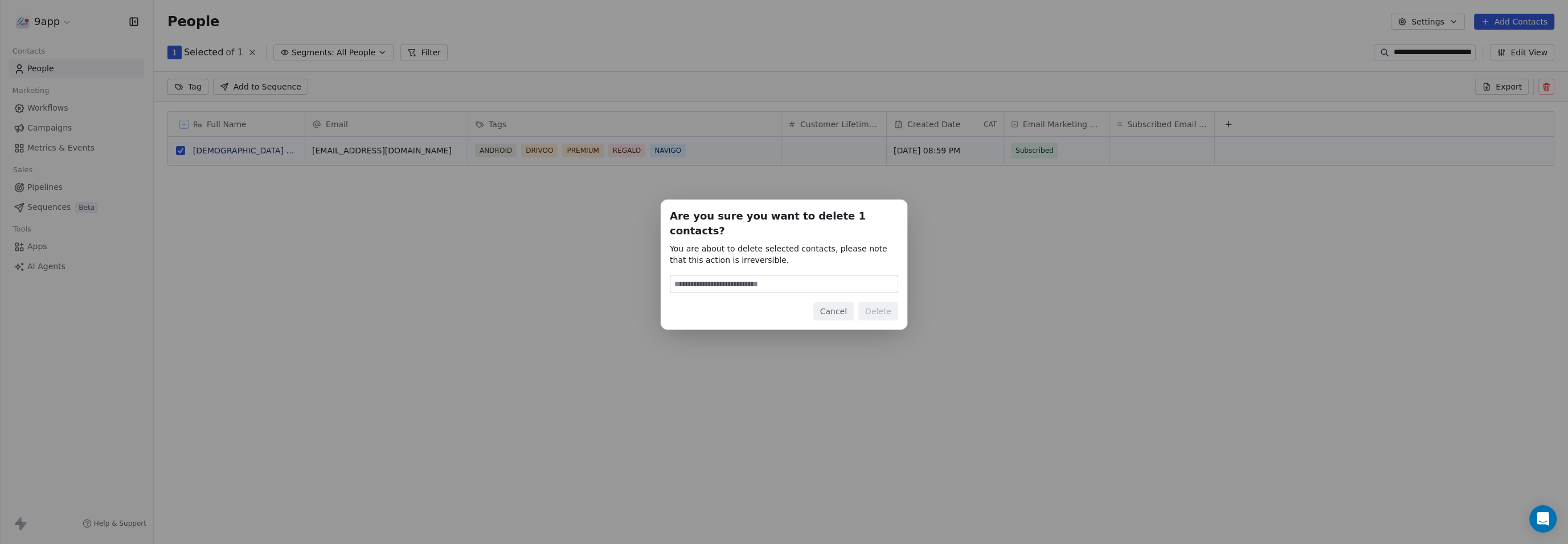
click at [728, 289] on div "Are you sure you want to delete 1 contacts? You are about to delete selected co…" at bounding box center [784, 265] width 228 height 112
click at [733, 275] on input at bounding box center [784, 284] width 227 height 17
type input "******"
click at [866, 307] on button "Delete" at bounding box center [878, 311] width 40 height 18
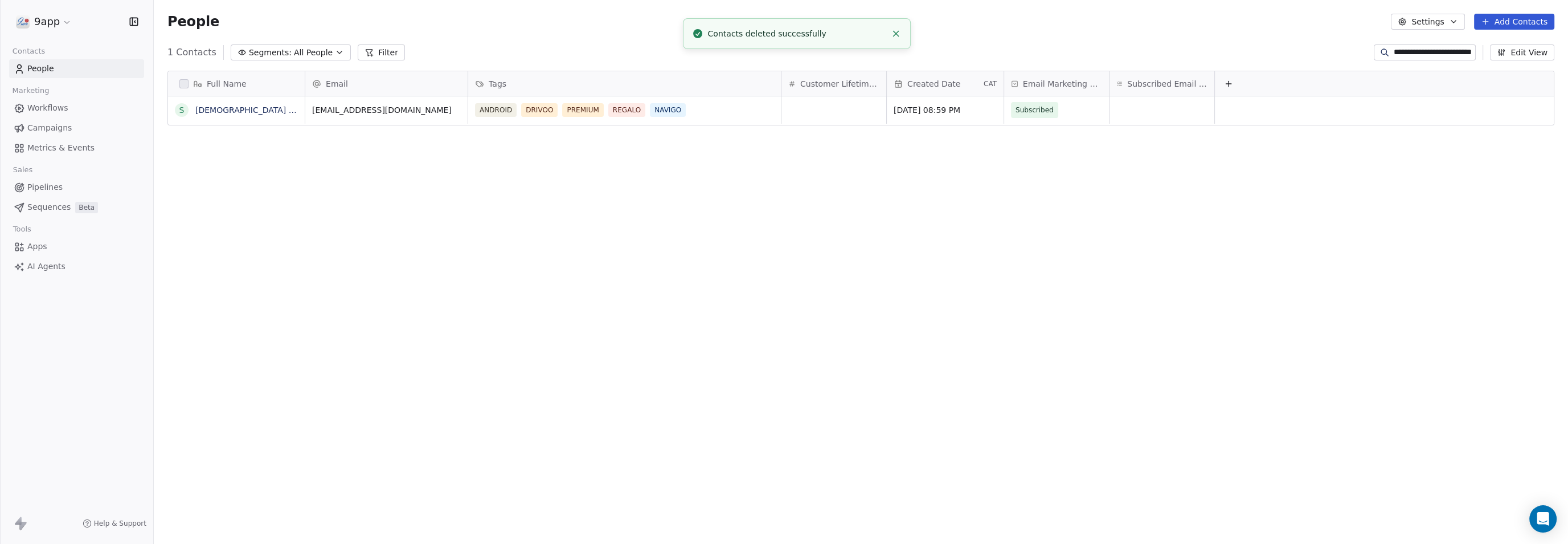
scroll to position [468, 1403]
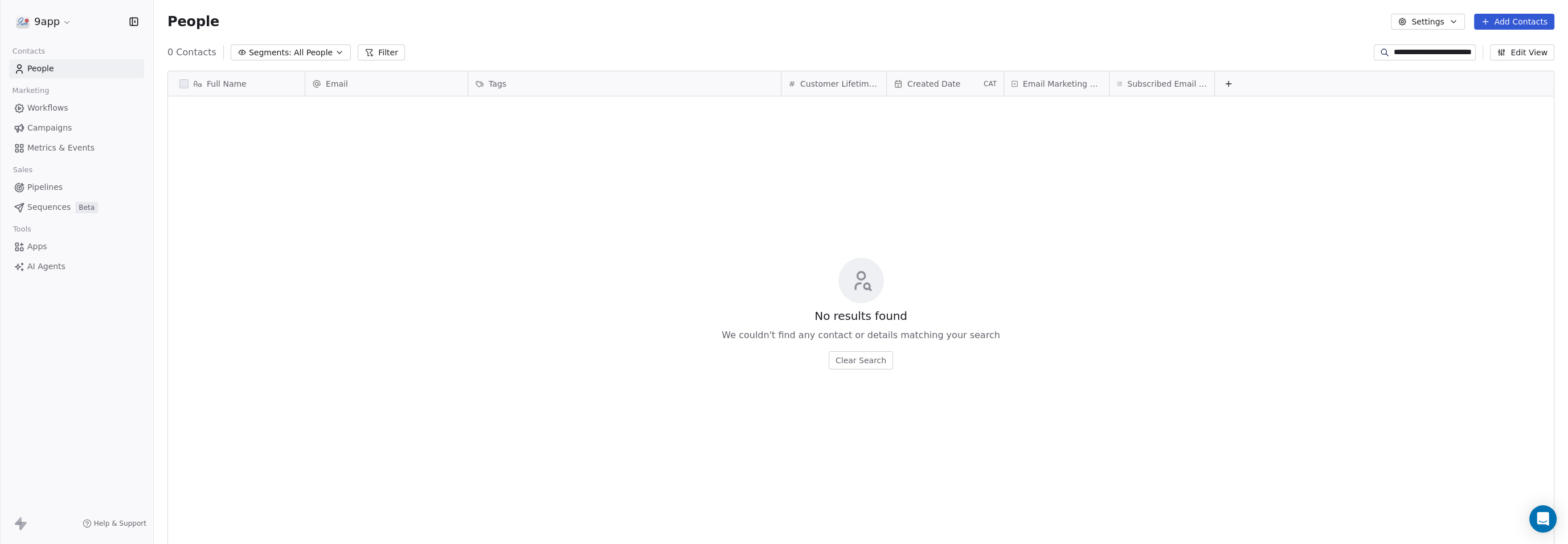
click at [1409, 53] on input "**********" at bounding box center [1434, 53] width 80 height 11
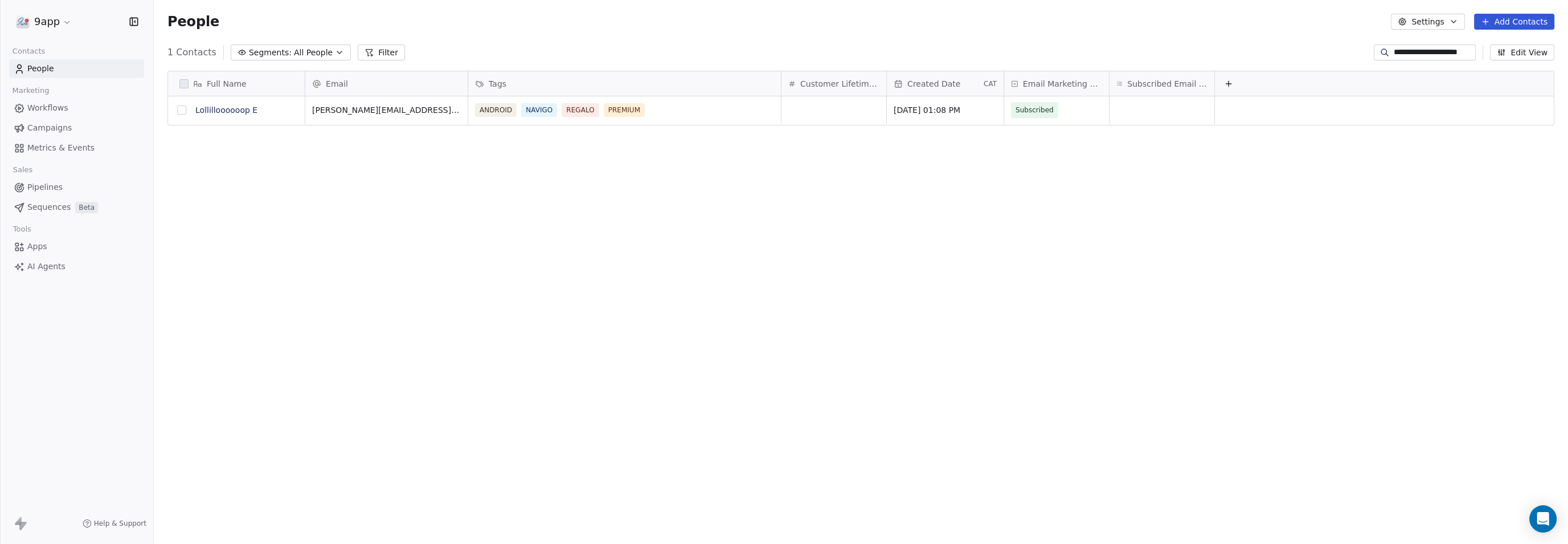
click at [184, 112] on button "grid" at bounding box center [181, 110] width 9 height 9
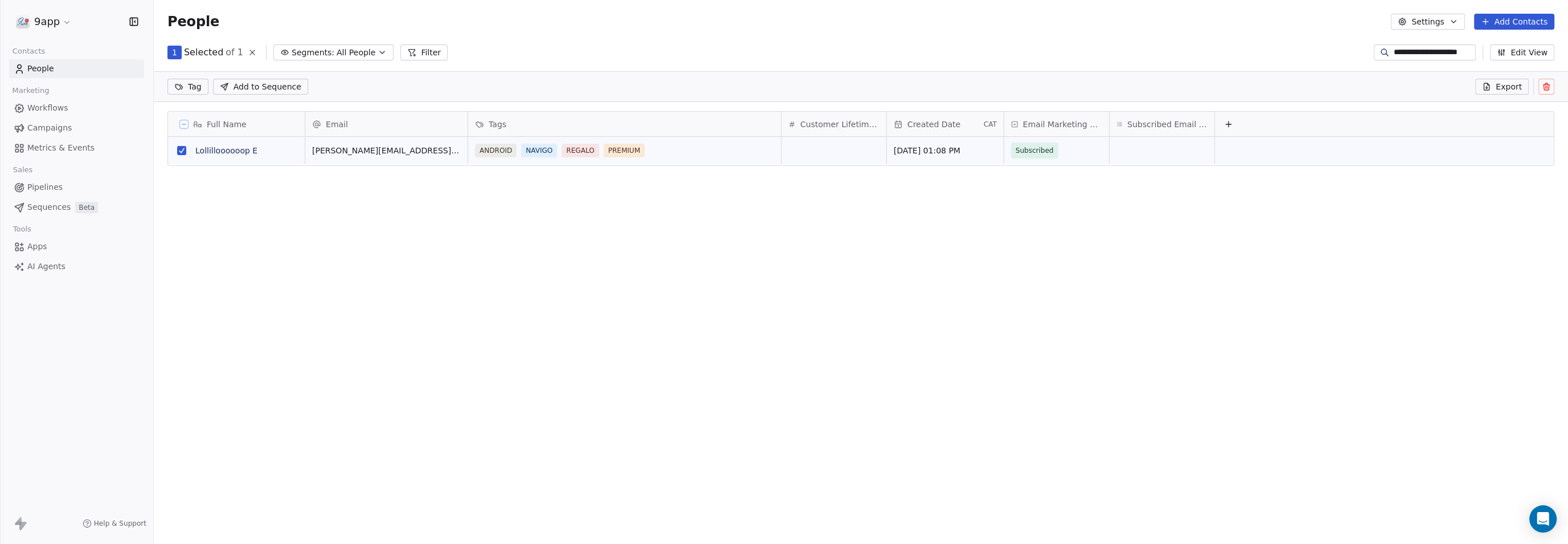
scroll to position [11, 11]
click at [1545, 83] on icon at bounding box center [1546, 84] width 3 height 2
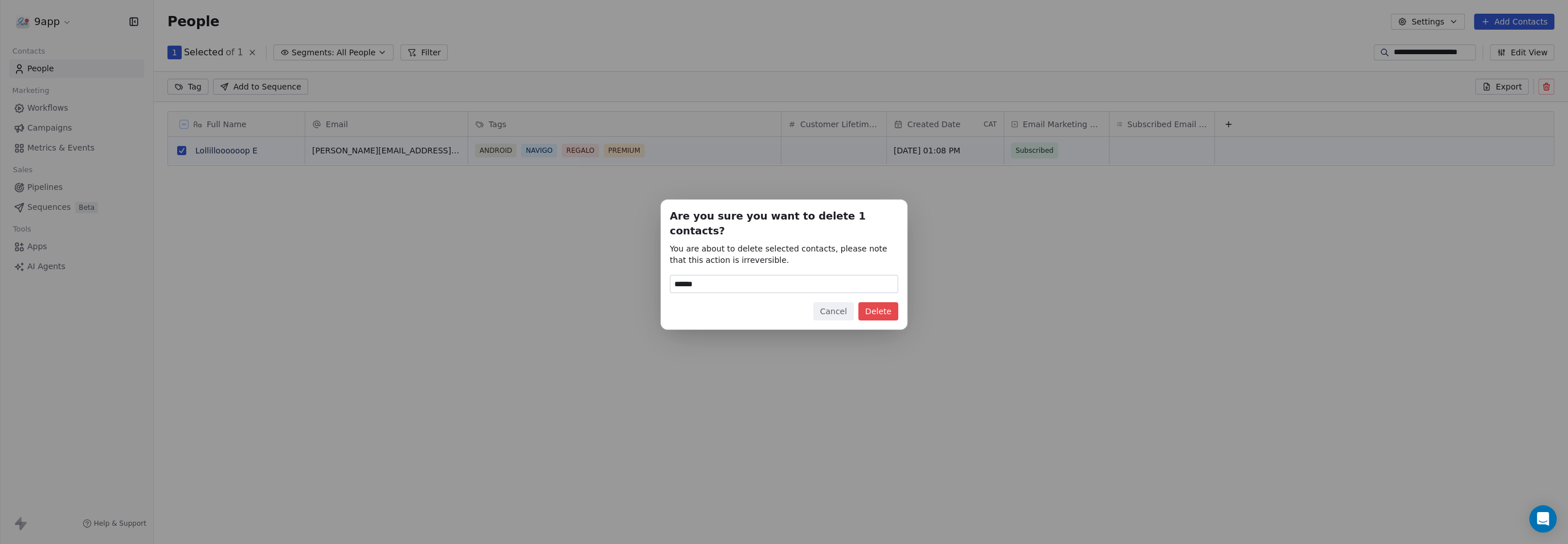
click at [867, 305] on button "Delete" at bounding box center [878, 311] width 40 height 18
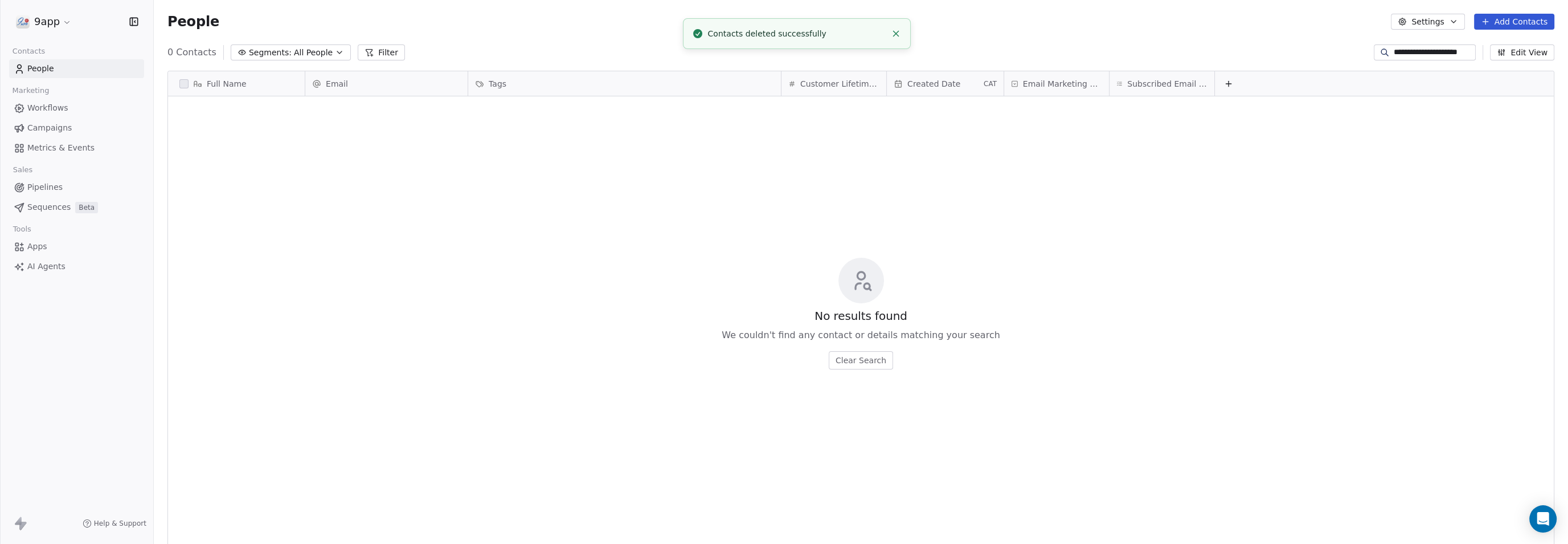
click at [1397, 50] on input "**********" at bounding box center [1434, 53] width 80 height 11
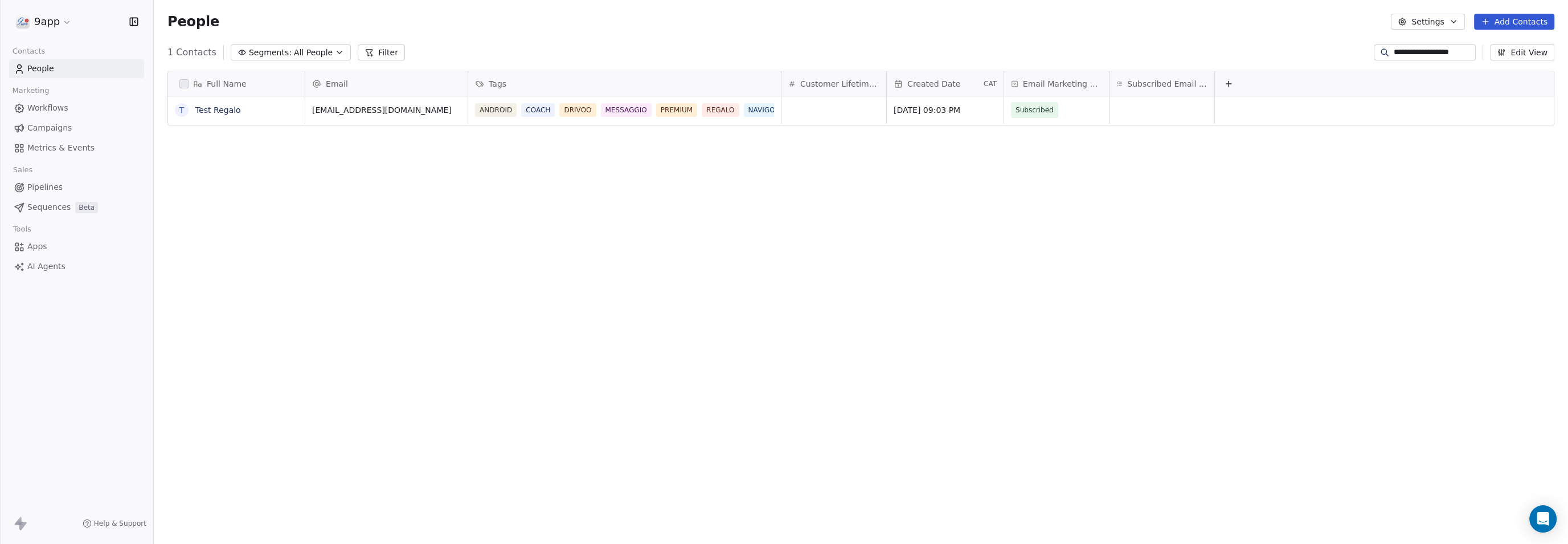
scroll to position [11, 11]
click at [177, 113] on button "grid" at bounding box center [181, 110] width 9 height 9
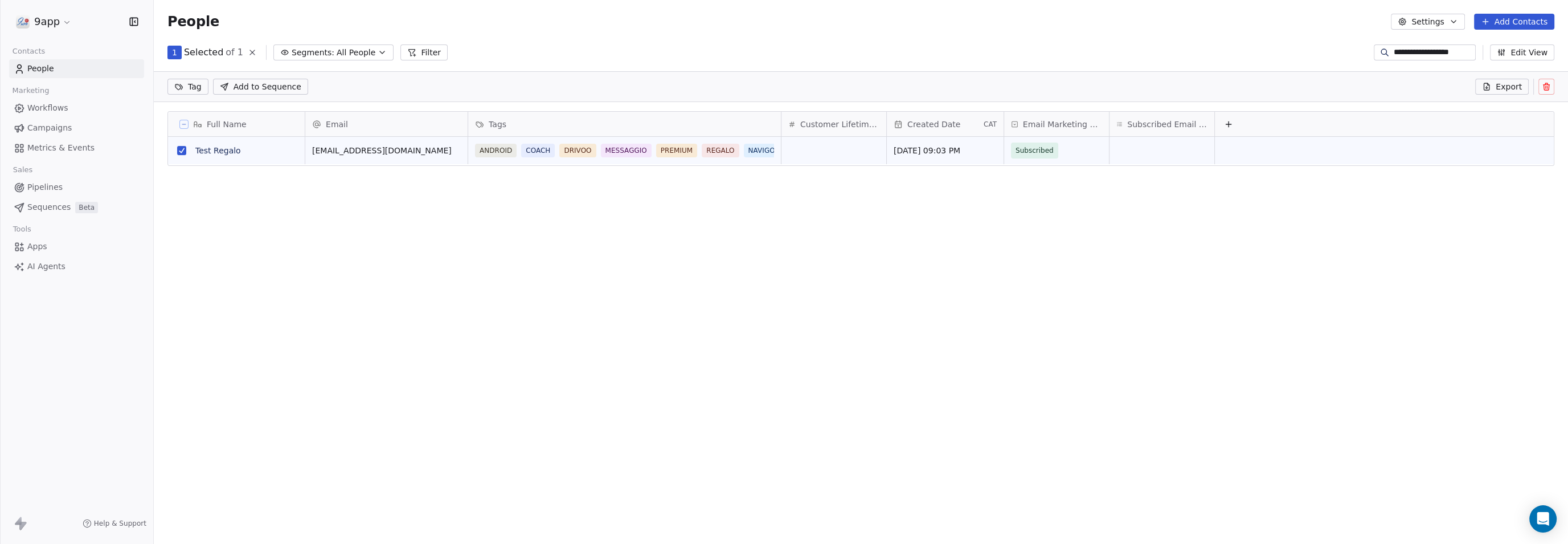
click at [1542, 87] on icon at bounding box center [1546, 86] width 9 height 9
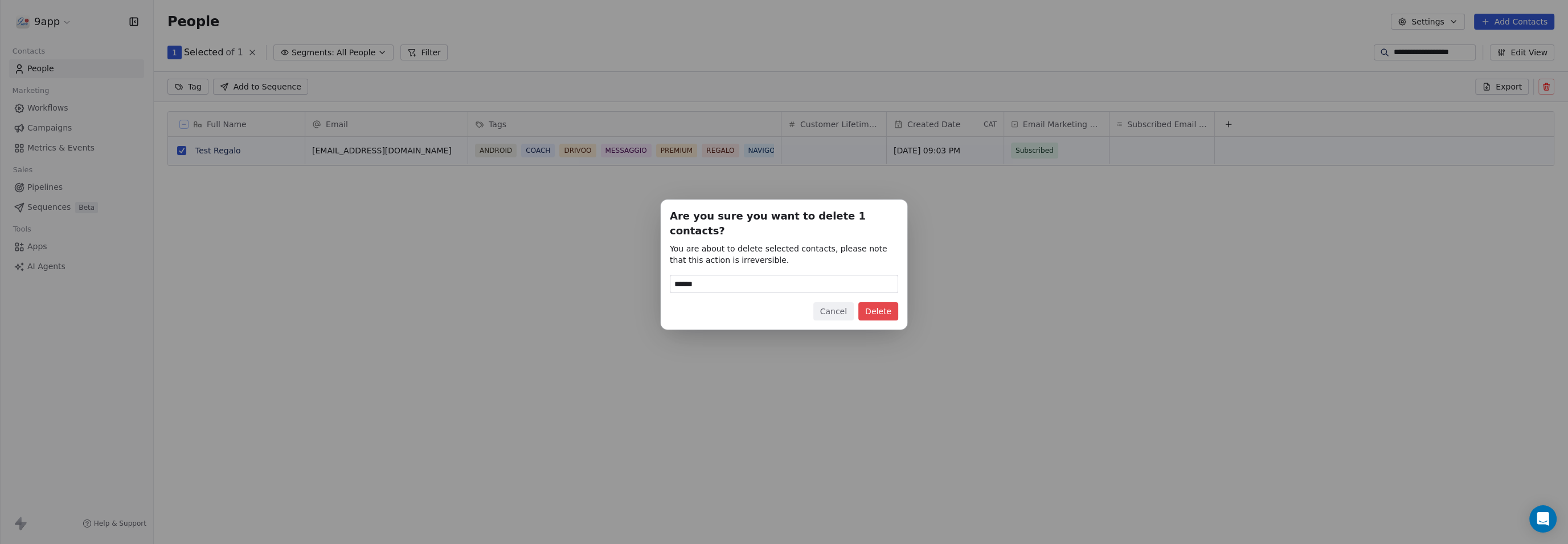
click at [884, 302] on button "Delete" at bounding box center [878, 311] width 40 height 18
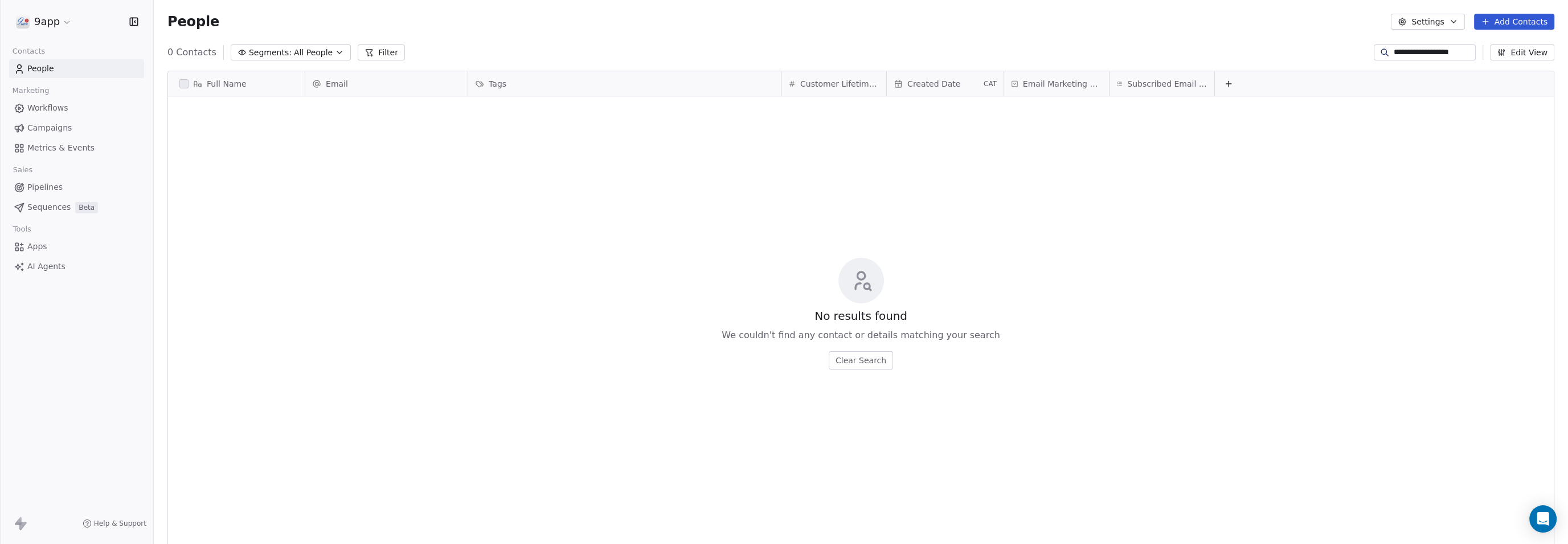
click at [1432, 58] on input "**********" at bounding box center [1434, 53] width 80 height 11
type input "**********"
